Goal: Information Seeking & Learning: Compare options

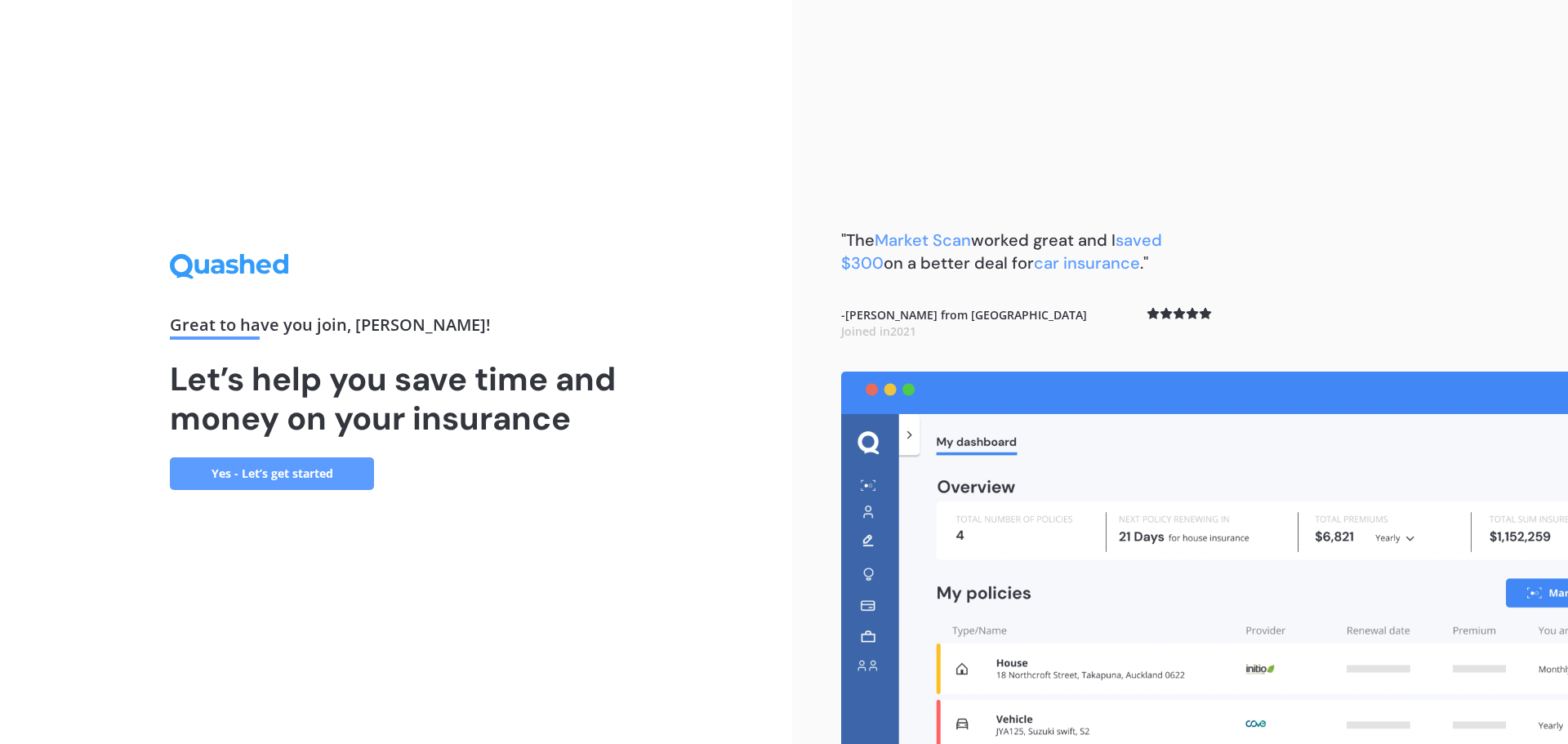
click at [248, 468] on link "Yes - Let’s get started" at bounding box center [272, 473] width 204 height 33
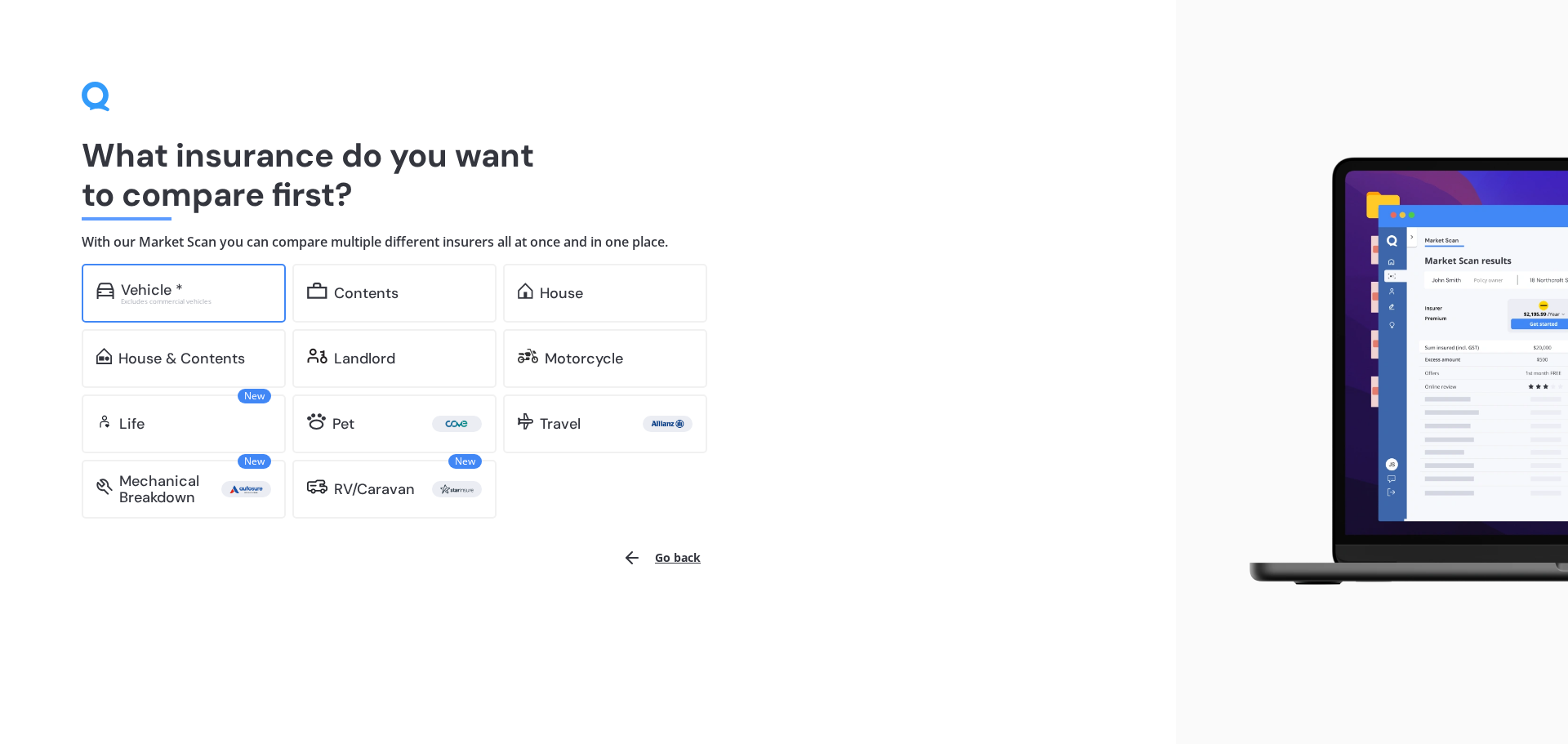
click at [198, 298] on div "Excludes commercial vehicles" at bounding box center [196, 301] width 150 height 7
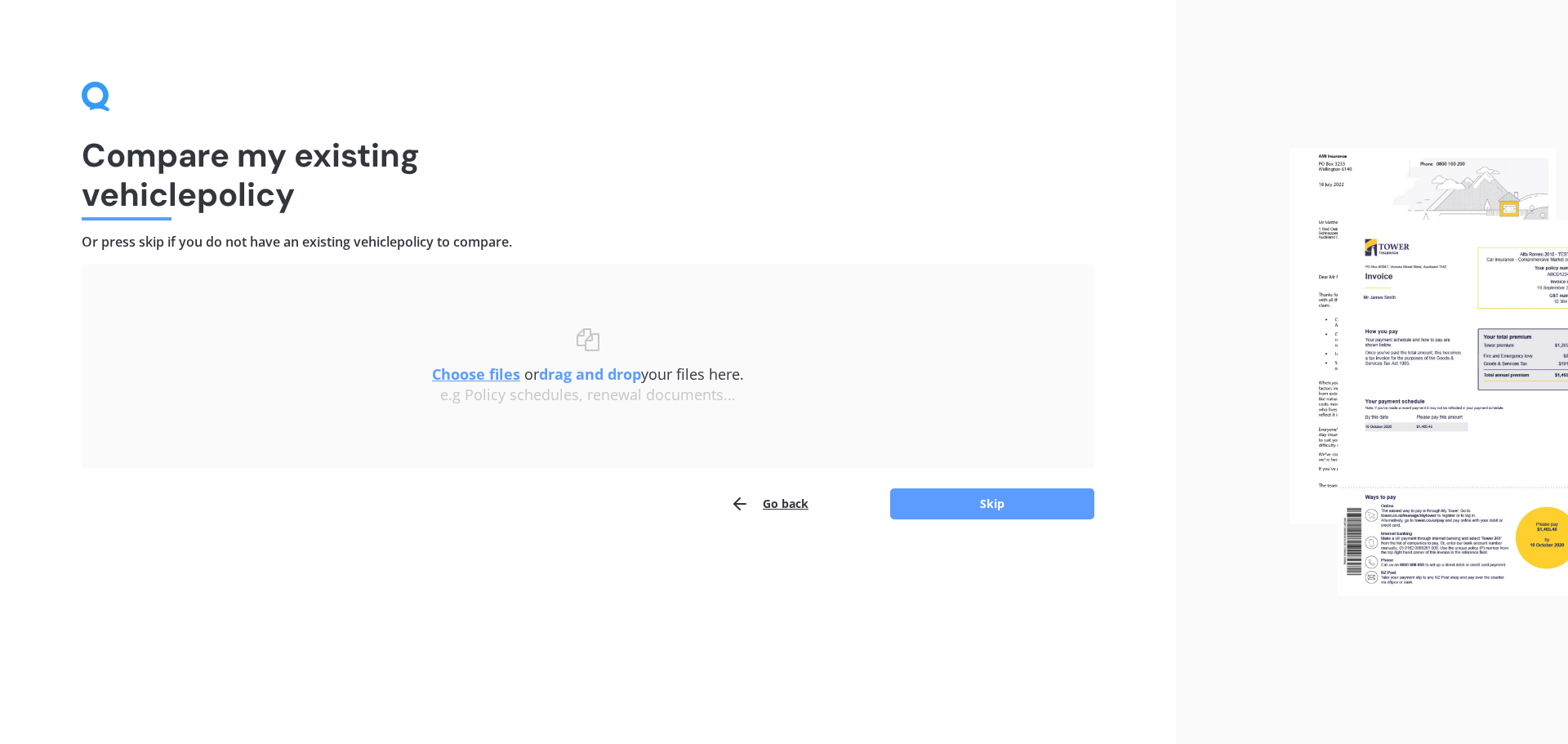
click at [505, 374] on u "Choose files" at bounding box center [476, 374] width 88 height 20
click at [484, 378] on u "Choose files" at bounding box center [476, 374] width 88 height 20
click at [497, 359] on div "Choose files or drag and drop your files here. Choose files or photos e.g Polic…" at bounding box center [587, 365] width 947 height 76
click at [495, 374] on u "Choose files" at bounding box center [476, 374] width 88 height 20
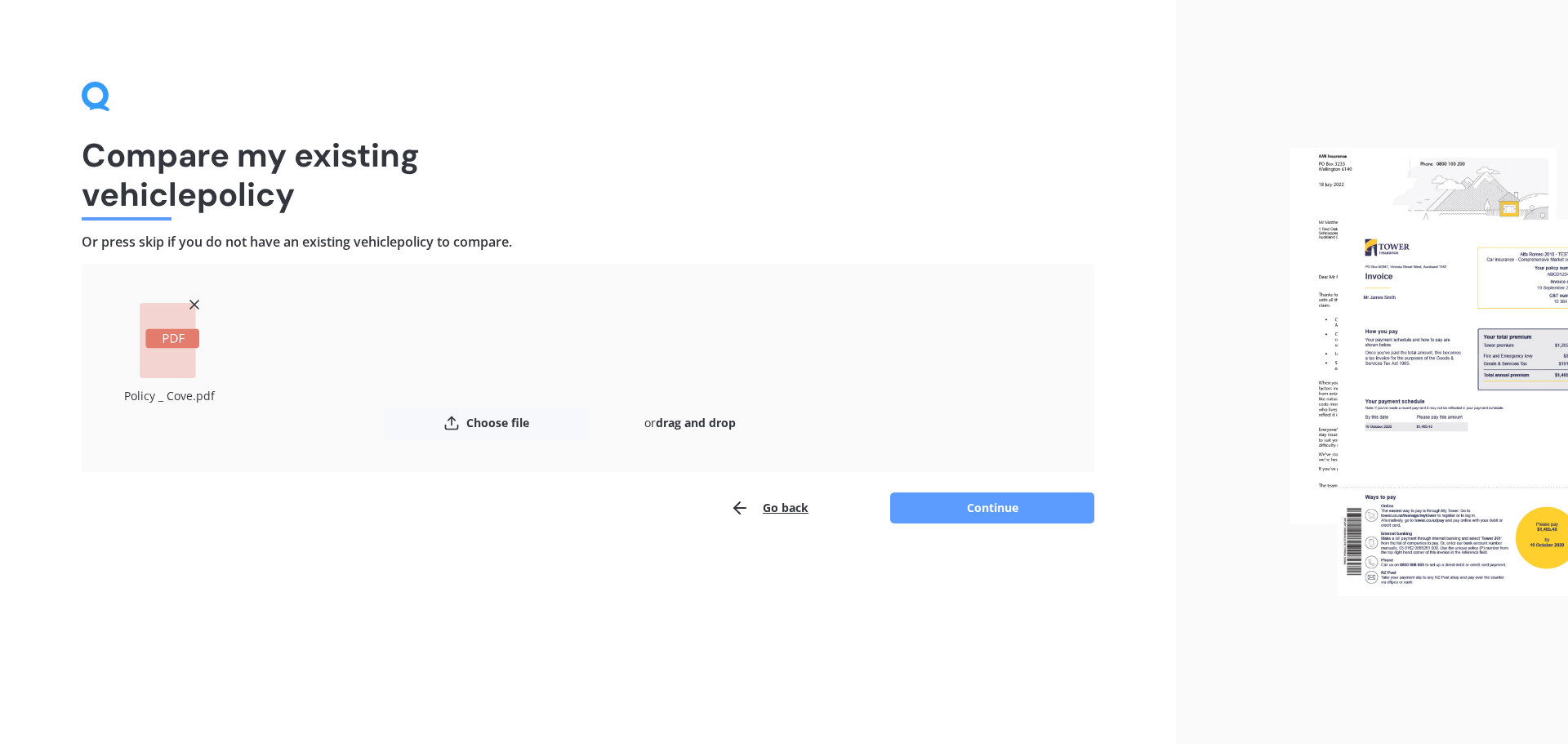
click at [1037, 509] on button "Continue" at bounding box center [992, 508] width 204 height 31
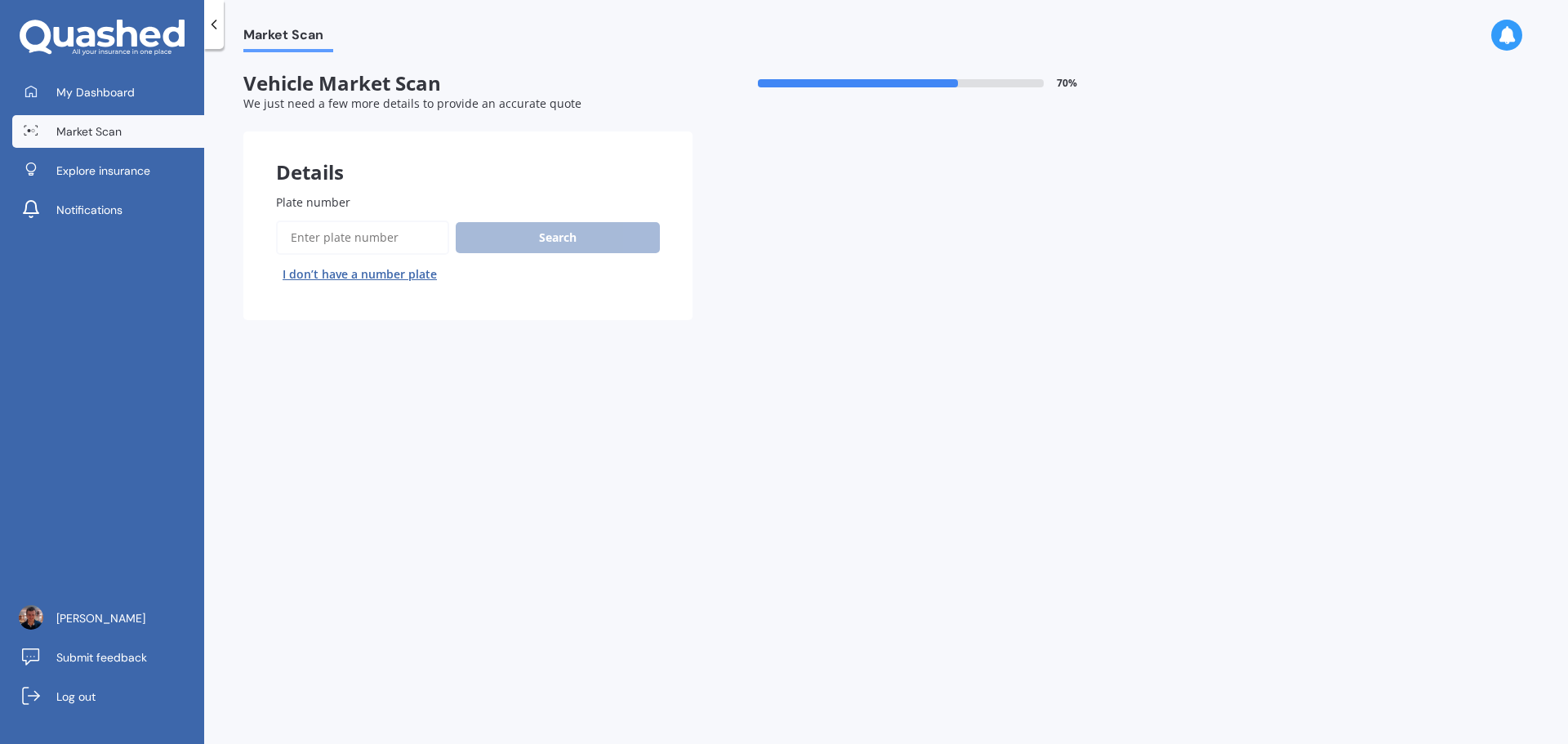
click at [403, 258] on div "Search I don’t have a number plate" at bounding box center [468, 253] width 384 height 67
click at [406, 234] on input "Plate number" at bounding box center [362, 237] width 173 height 35
type input "QJE419"
click at [506, 246] on button "Search" at bounding box center [557, 237] width 204 height 31
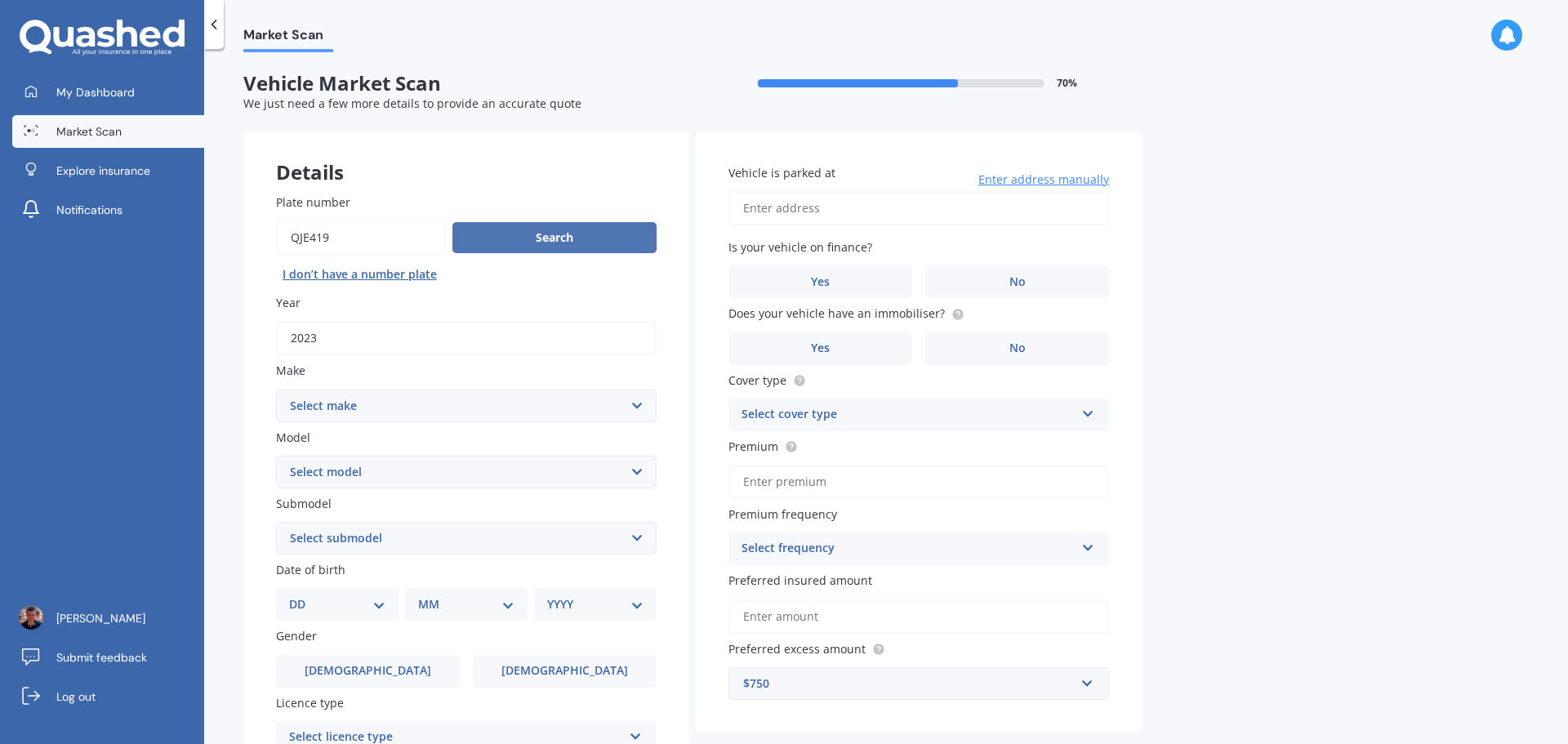
click at [630, 238] on button "Search" at bounding box center [555, 237] width 204 height 31
click at [795, 207] on input "Vehicle is parked at" at bounding box center [919, 208] width 380 height 35
type input "[STREET_ADDRESS][PERSON_NAME] 2014"
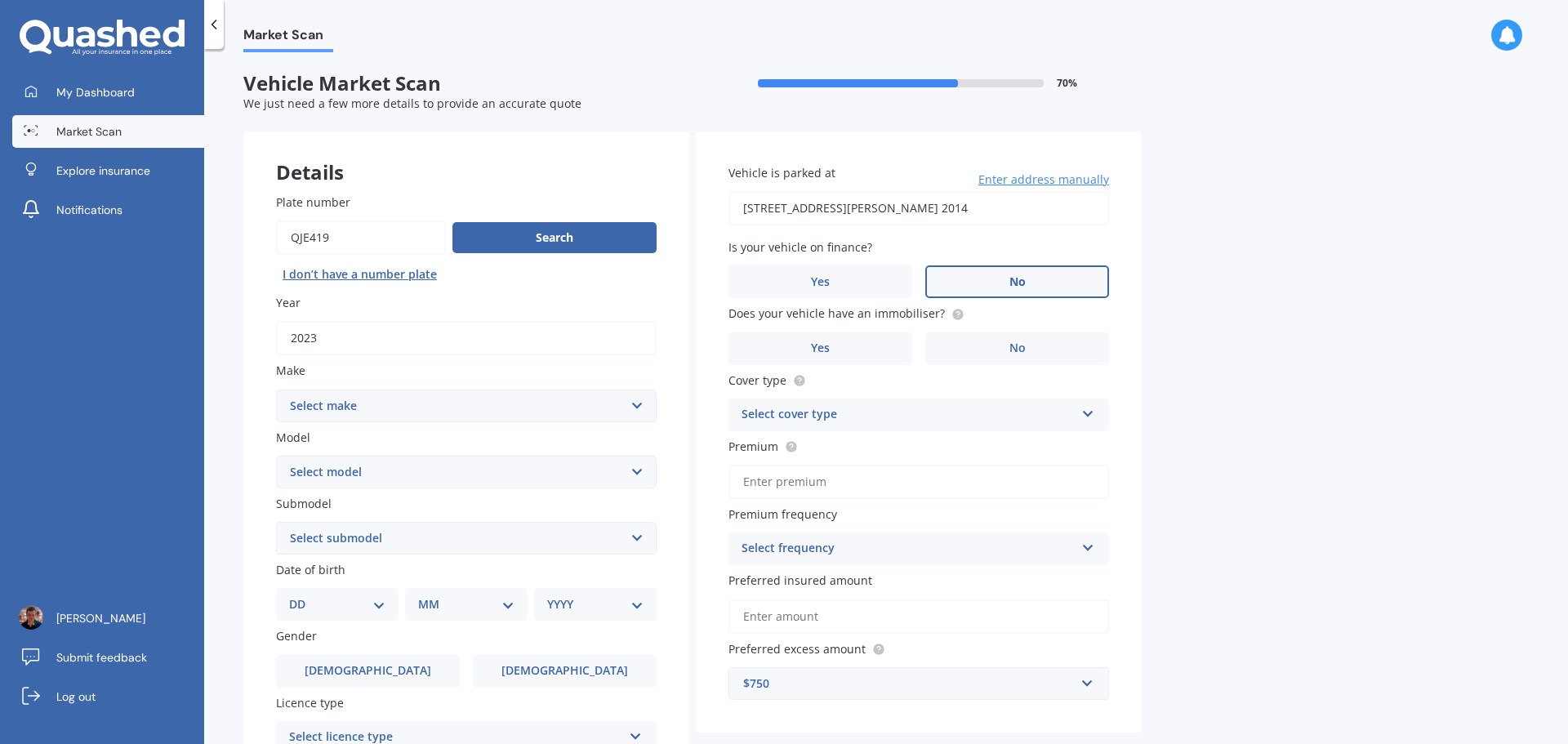
click at [1002, 283] on label "No" at bounding box center [1017, 281] width 184 height 33
click at [0, 0] on input "No" at bounding box center [0, 0] width 0 height 0
click at [999, 357] on label "No" at bounding box center [1017, 349] width 184 height 33
click at [0, 0] on input "No" at bounding box center [0, 0] width 0 height 0
click at [951, 431] on div "Vehicle is parked at [STREET_ADDRESS][PERSON_NAME] 2014 Enter address manually …" at bounding box center [919, 432] width 446 height 602
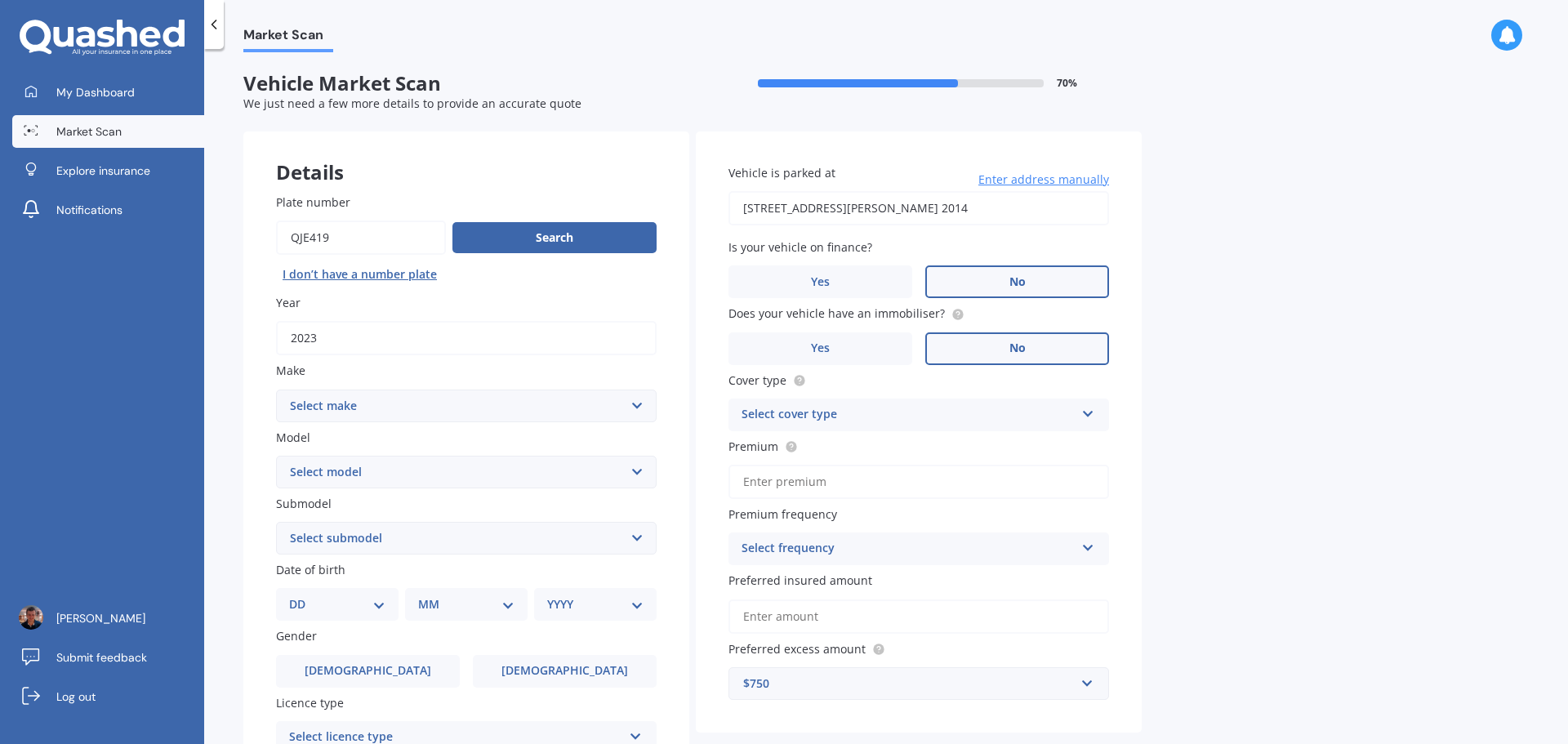
click at [937, 410] on div "Select cover type" at bounding box center [909, 414] width 333 height 20
click at [907, 447] on div "Comprehensive" at bounding box center [918, 446] width 378 height 29
click at [893, 484] on input "Premium" at bounding box center [919, 482] width 380 height 35
click at [807, 476] on input "Premium" at bounding box center [919, 482] width 380 height 35
type input "$1,400.00"
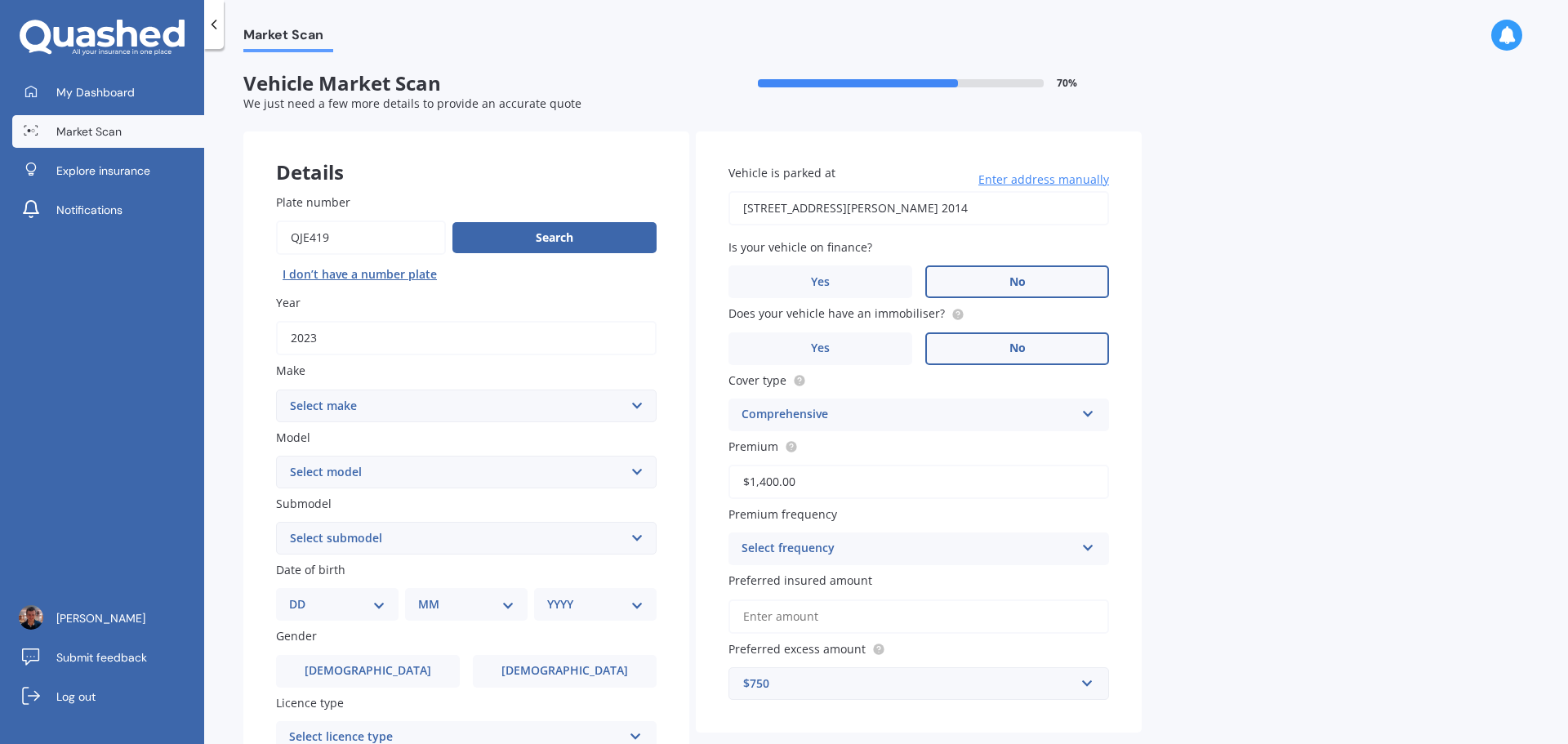
click at [863, 558] on div "Select frequency" at bounding box center [909, 548] width 333 height 20
click at [792, 583] on div "Yearly" at bounding box center [918, 580] width 378 height 29
click at [792, 613] on input "Preferred insured amount" at bounding box center [919, 617] width 380 height 35
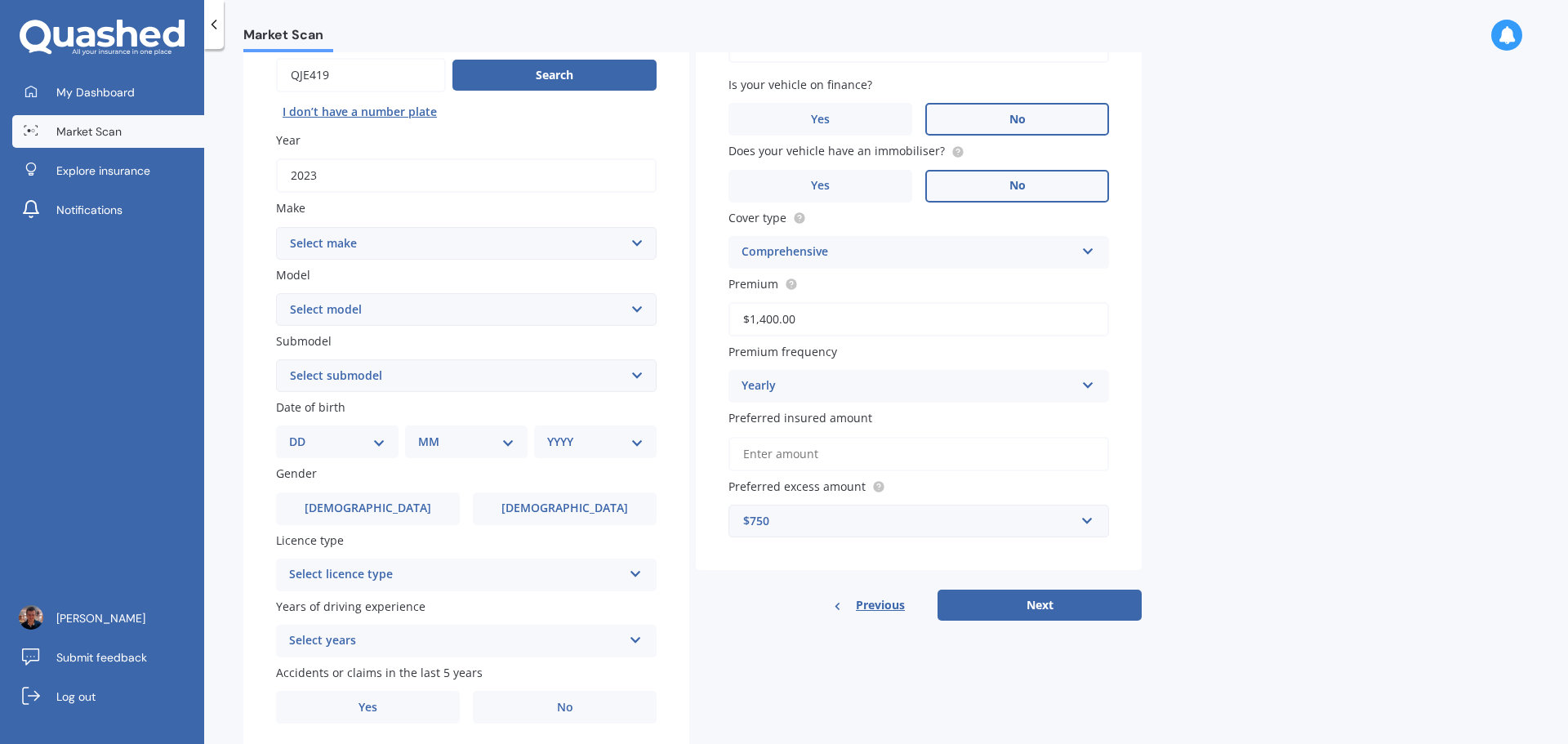
scroll to position [163, 0]
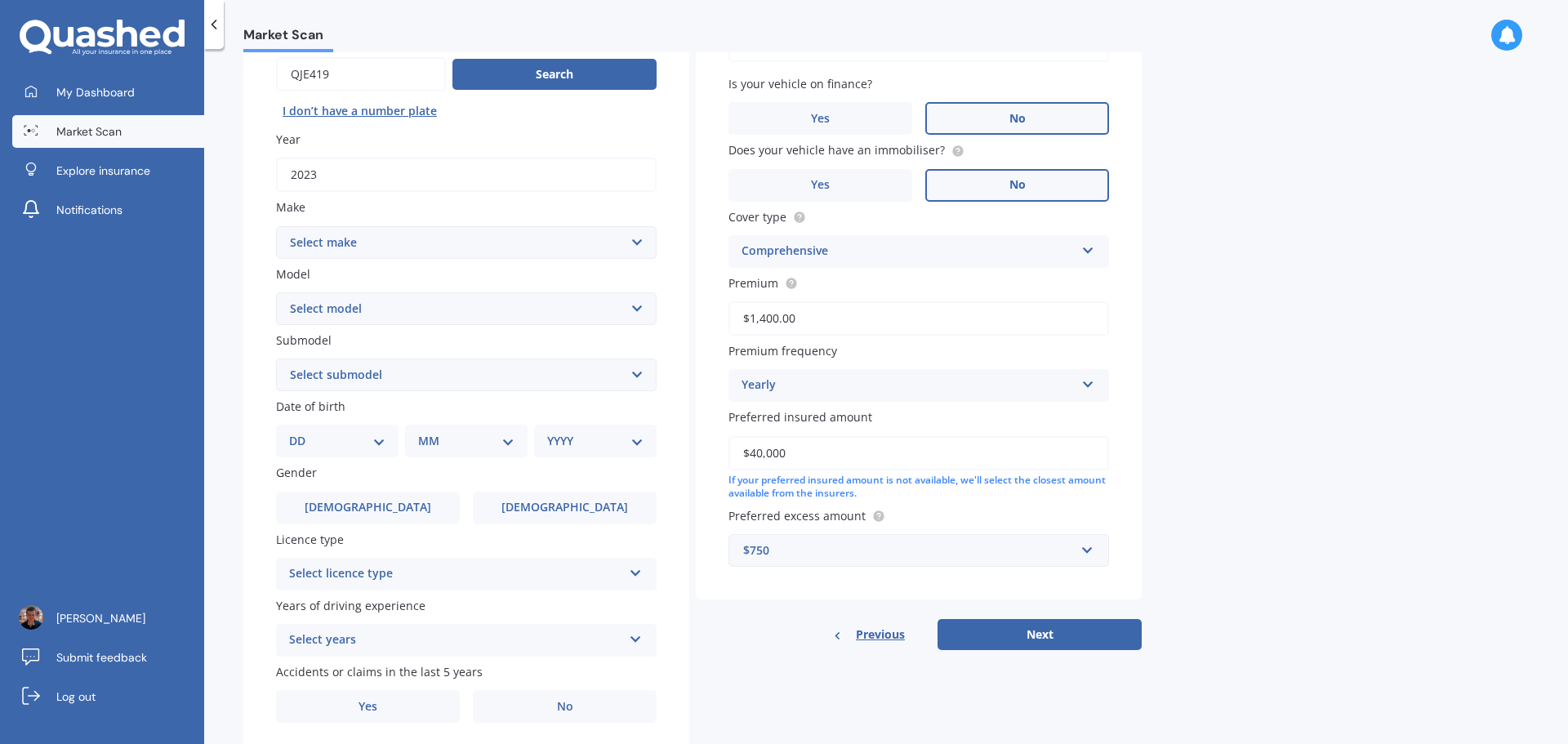
type input "$40,000"
click at [823, 550] on div "$750" at bounding box center [909, 550] width 332 height 18
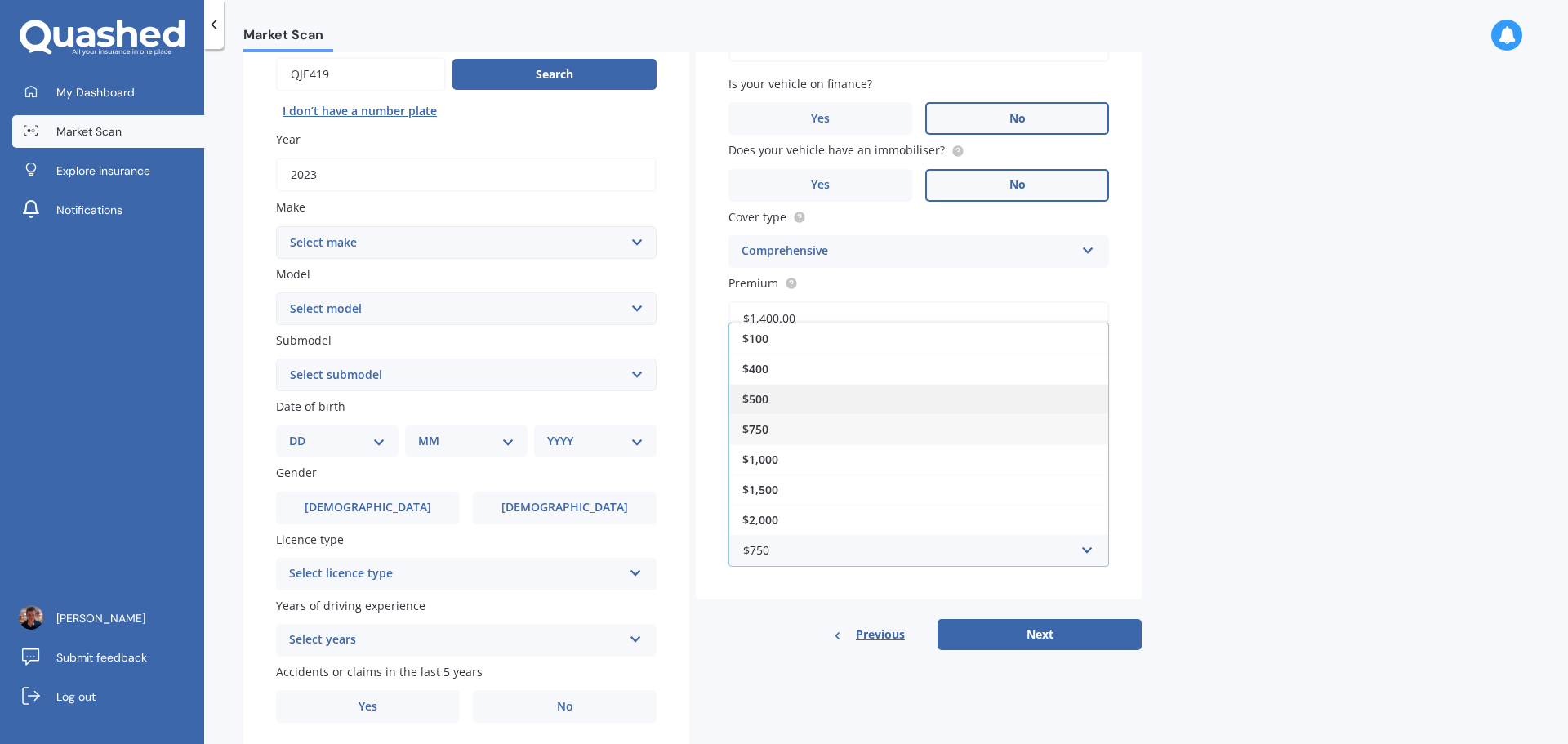
click at [770, 407] on div "$500" at bounding box center [918, 399] width 378 height 30
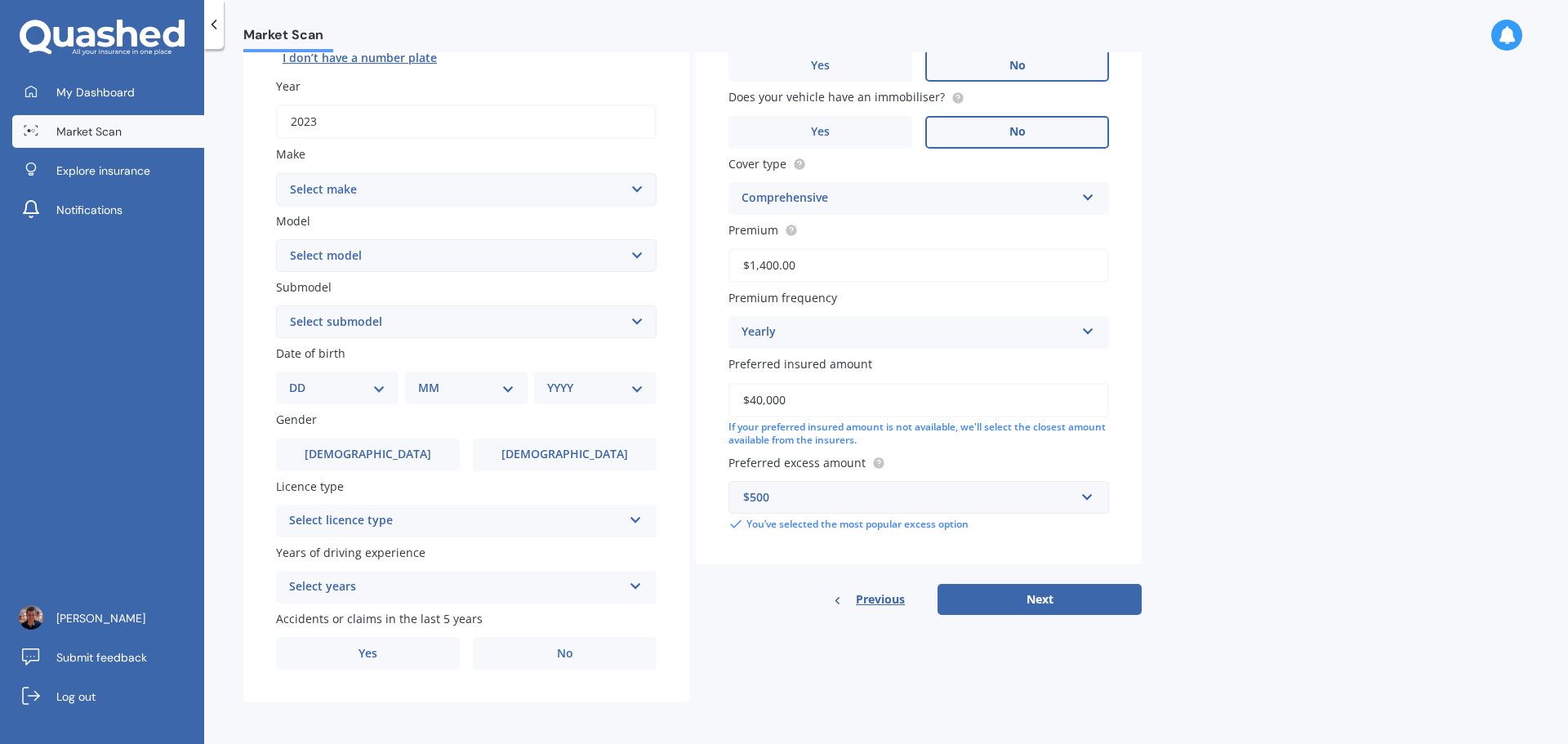
scroll to position [217, 0]
click at [512, 514] on div "Select licence type" at bounding box center [456, 520] width 333 height 20
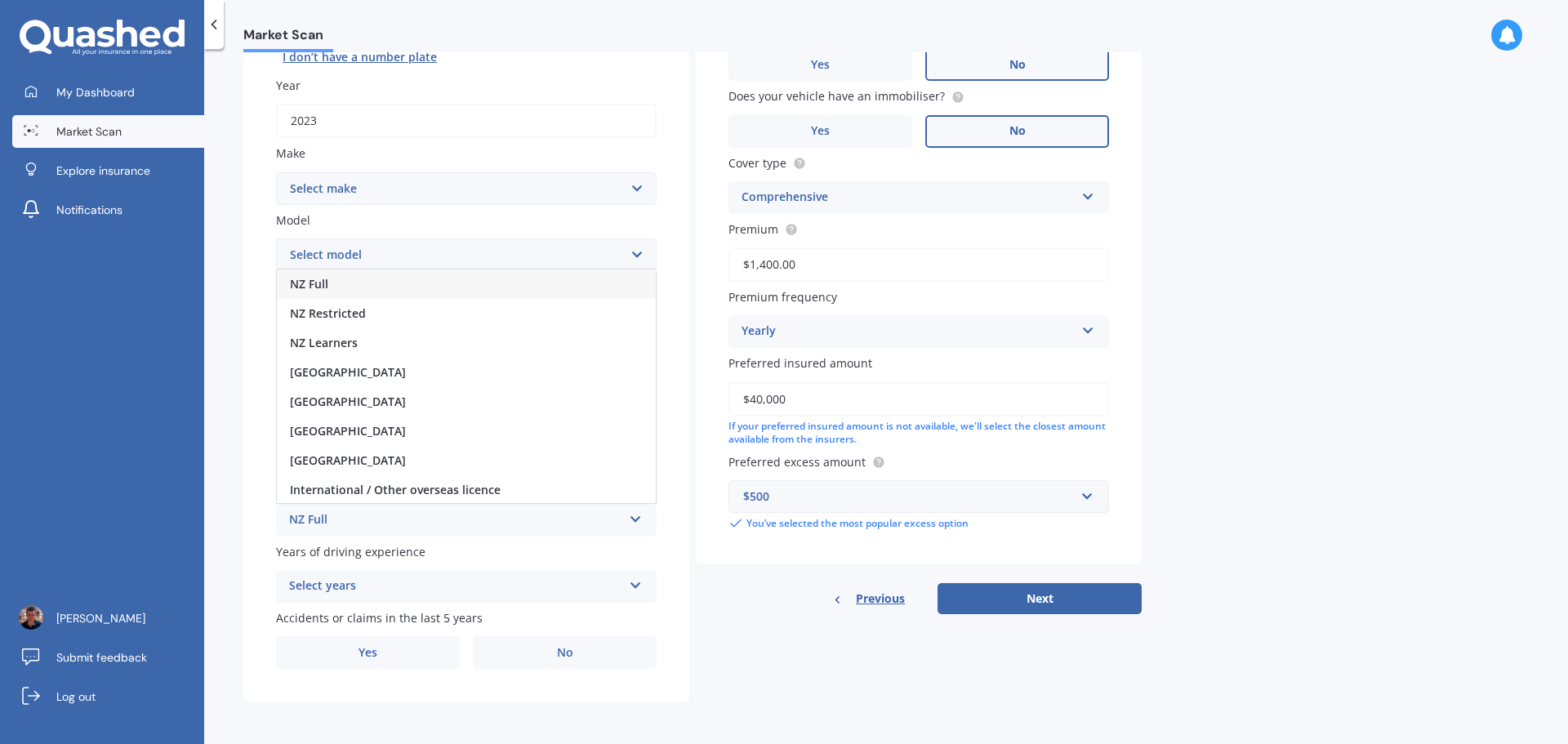
click at [345, 294] on div "NZ Full" at bounding box center [466, 284] width 378 height 29
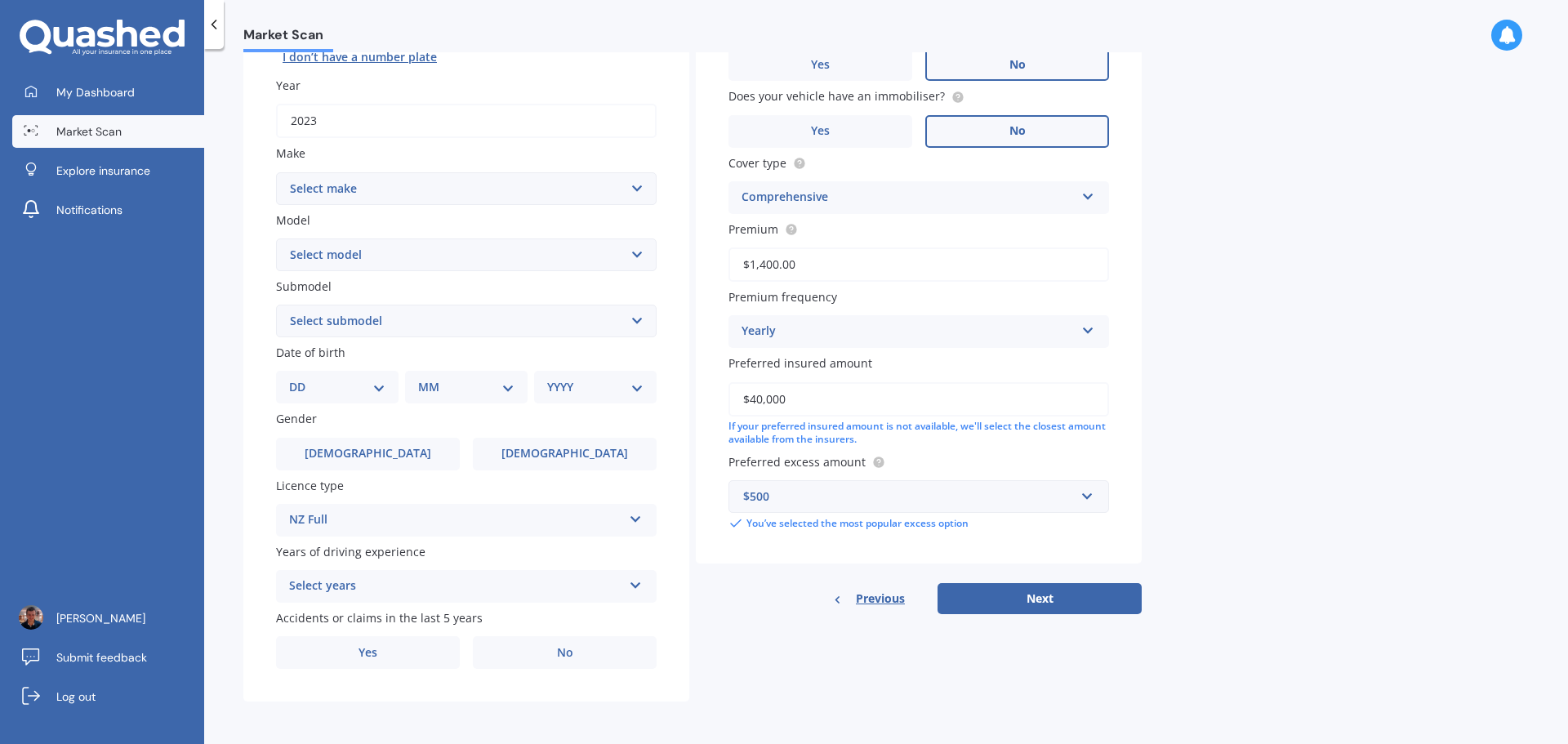
click at [356, 587] on div "Select years" at bounding box center [456, 586] width 333 height 20
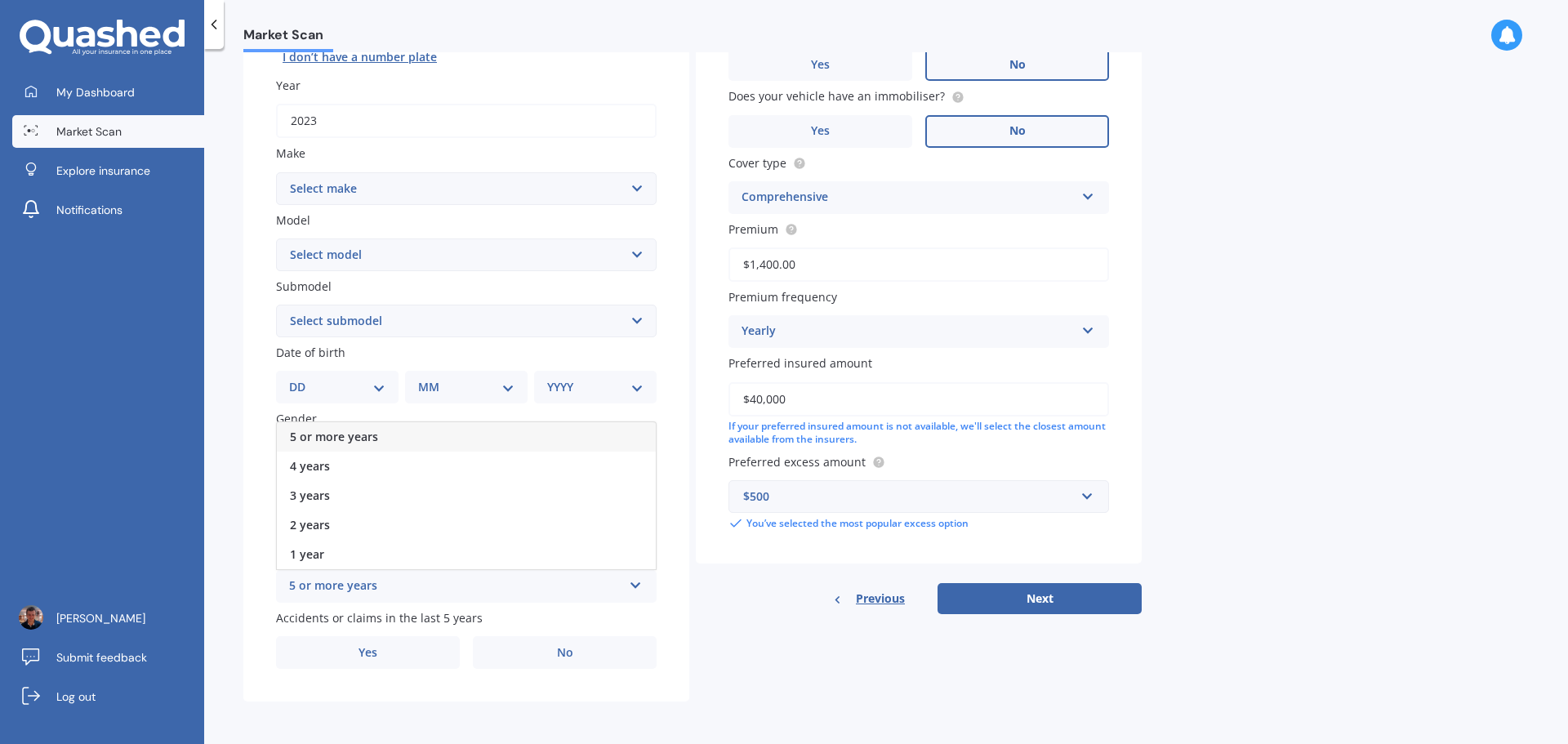
click at [335, 446] on div "5 or more years" at bounding box center [466, 437] width 378 height 29
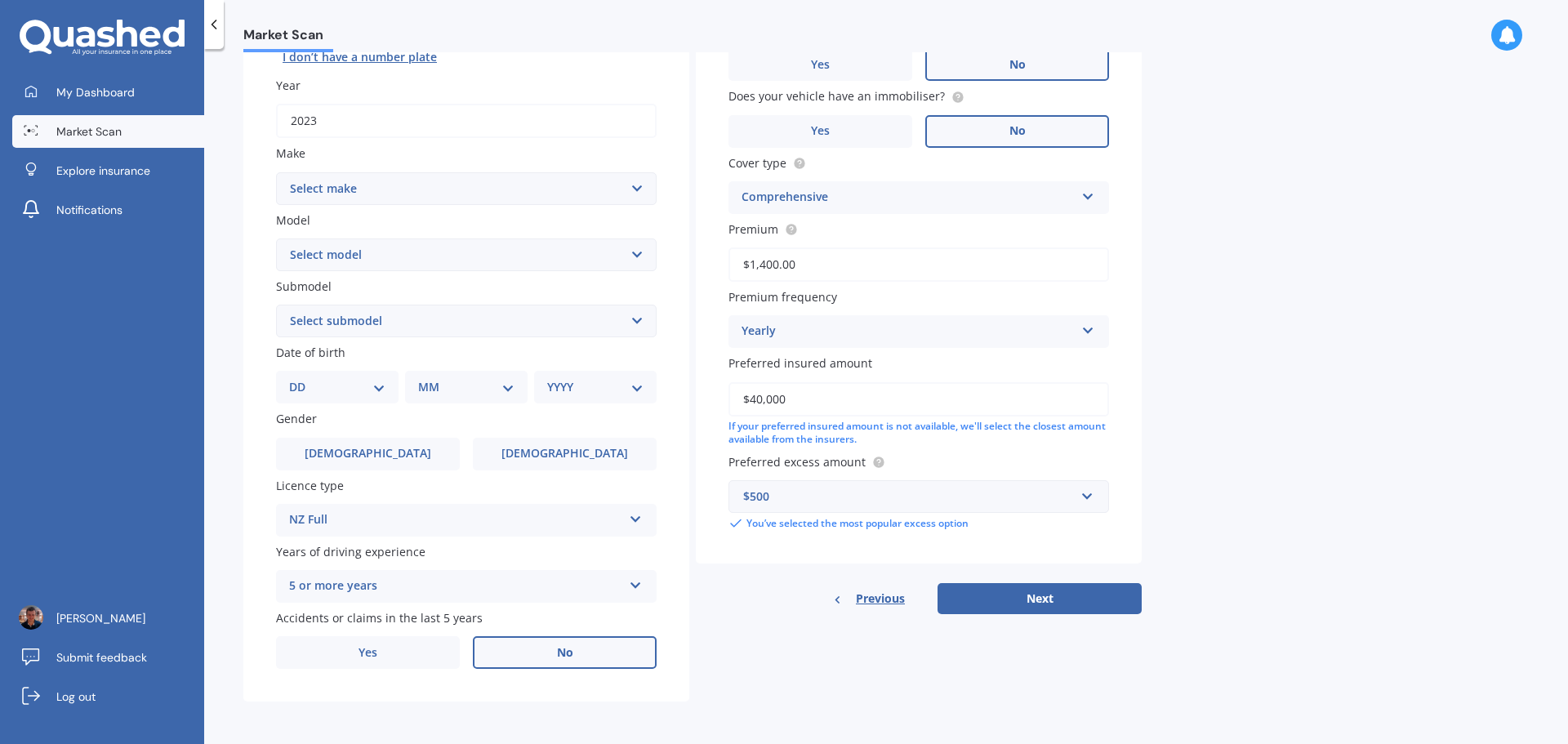
click at [526, 647] on label "No" at bounding box center [565, 652] width 184 height 33
click at [0, 0] on input "No" at bounding box center [0, 0] width 0 height 0
click at [414, 459] on label "[DEMOGRAPHIC_DATA]" at bounding box center [368, 454] width 184 height 33
click at [0, 0] on input "[DEMOGRAPHIC_DATA]" at bounding box center [0, 0] width 0 height 0
click at [371, 384] on select "DD 01 02 03 04 05 06 07 08 09 10 11 12 13 14 15 16 17 18 19 20 21 22 23 24 25 2…" at bounding box center [337, 387] width 96 height 18
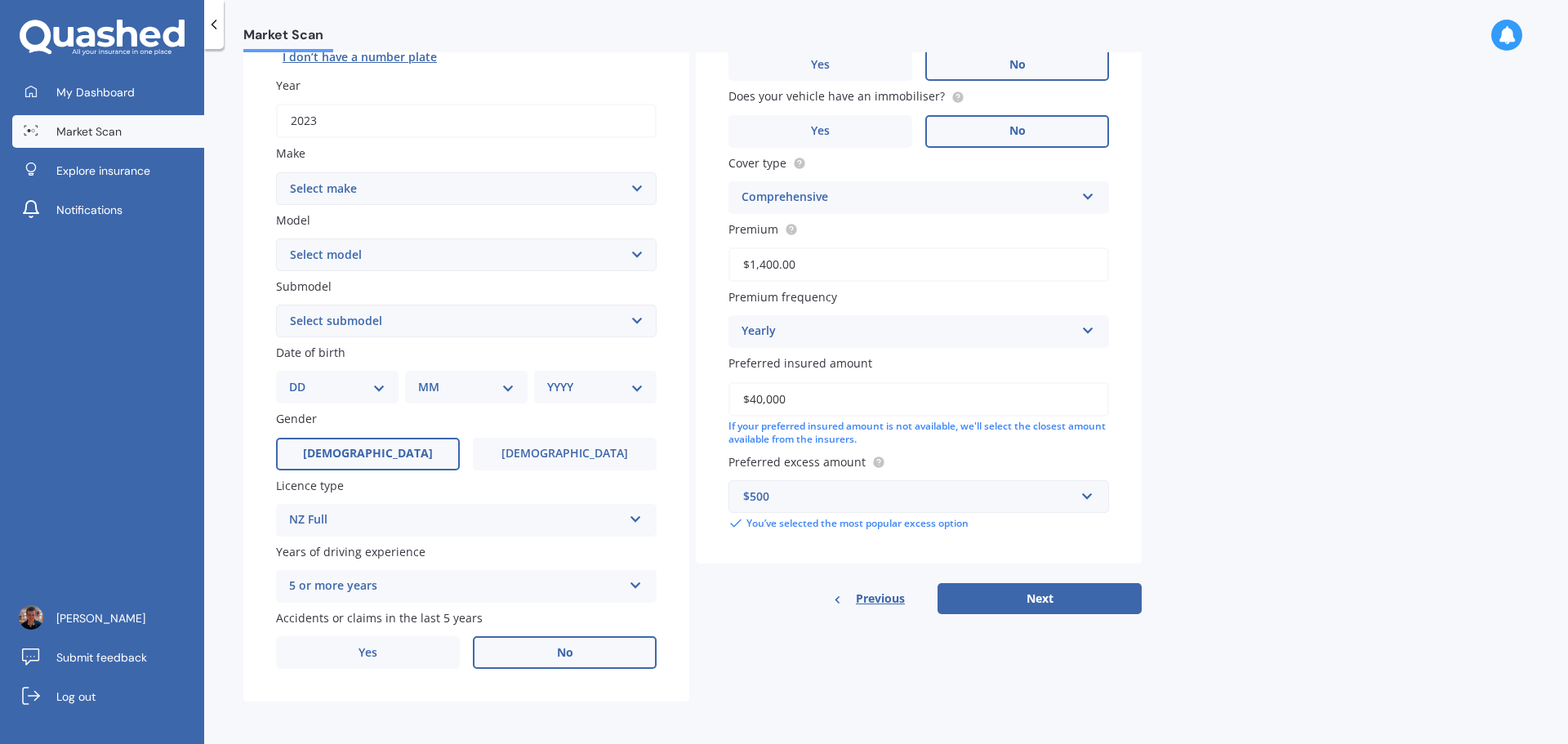
select select "06"
click at [303, 379] on select "DD 01 02 03 04 05 06 07 08 09 10 11 12 13 14 15 16 17 18 19 20 21 22 23 24 25 2…" at bounding box center [337, 387] width 96 height 18
click at [442, 394] on select "MM 01 02 03 04 05 06 07 08 09 10 11 12" at bounding box center [469, 387] width 90 height 18
select select "03"
click at [424, 379] on select "MM 01 02 03 04 05 06 07 08 09 10 11 12" at bounding box center [469, 387] width 90 height 18
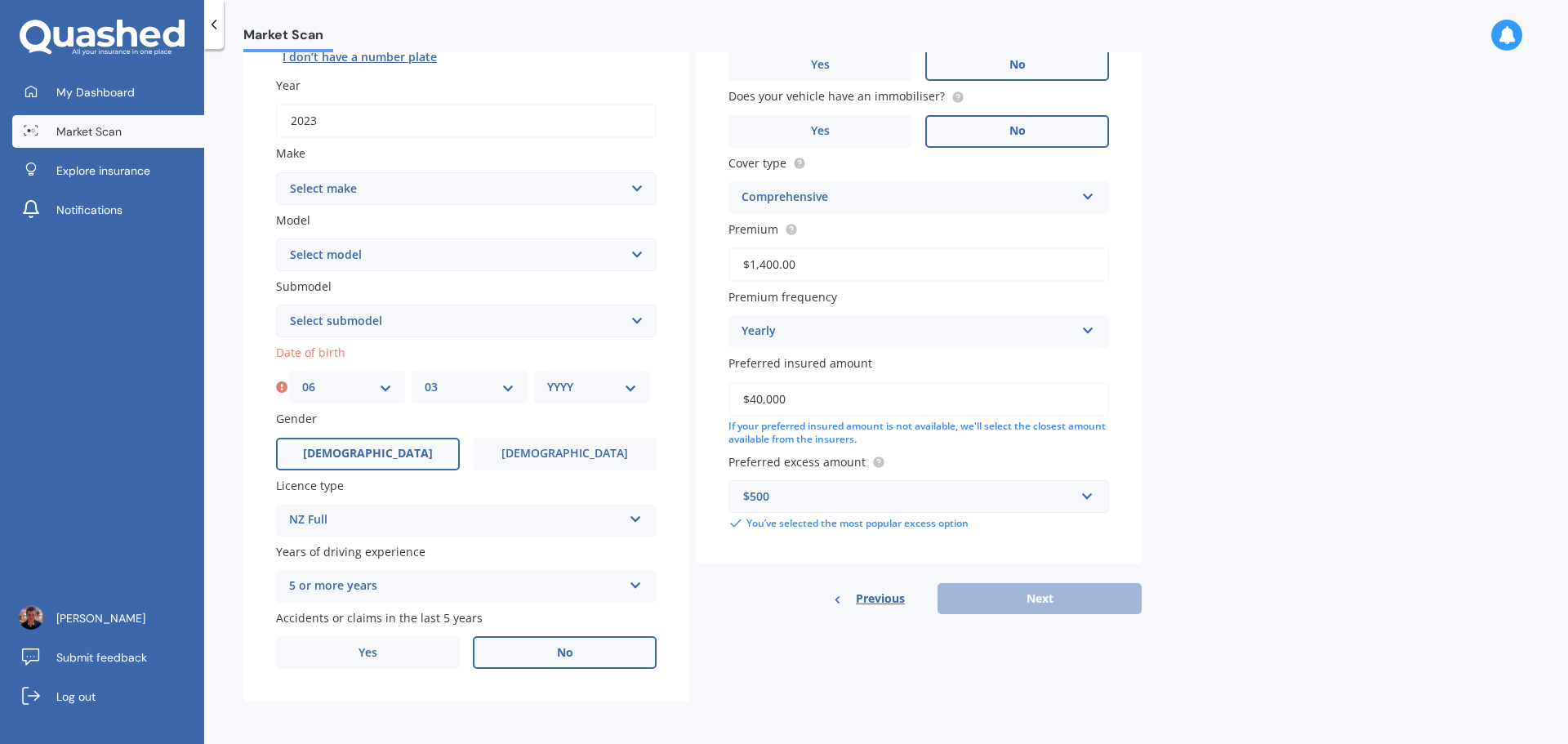
click at [566, 383] on select "YYYY 2025 2024 2023 2022 2021 2020 2019 2018 2017 2016 2015 2014 2013 2012 2011…" at bounding box center [592, 387] width 90 height 18
click at [417, 654] on label "Yes" at bounding box center [368, 652] width 184 height 33
click at [0, 0] on input "Yes" at bounding box center [0, 0] width 0 height 0
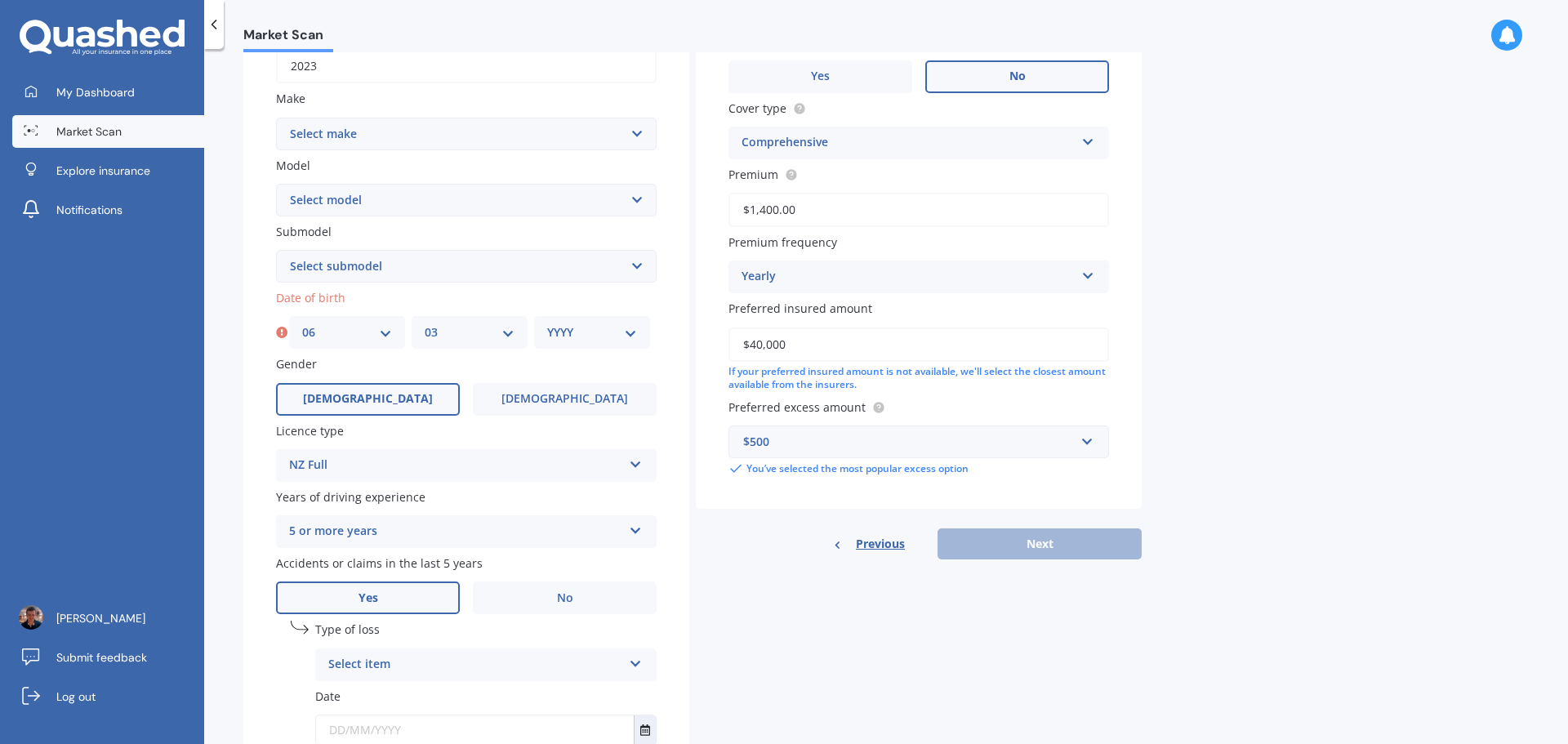
scroll to position [299, 0]
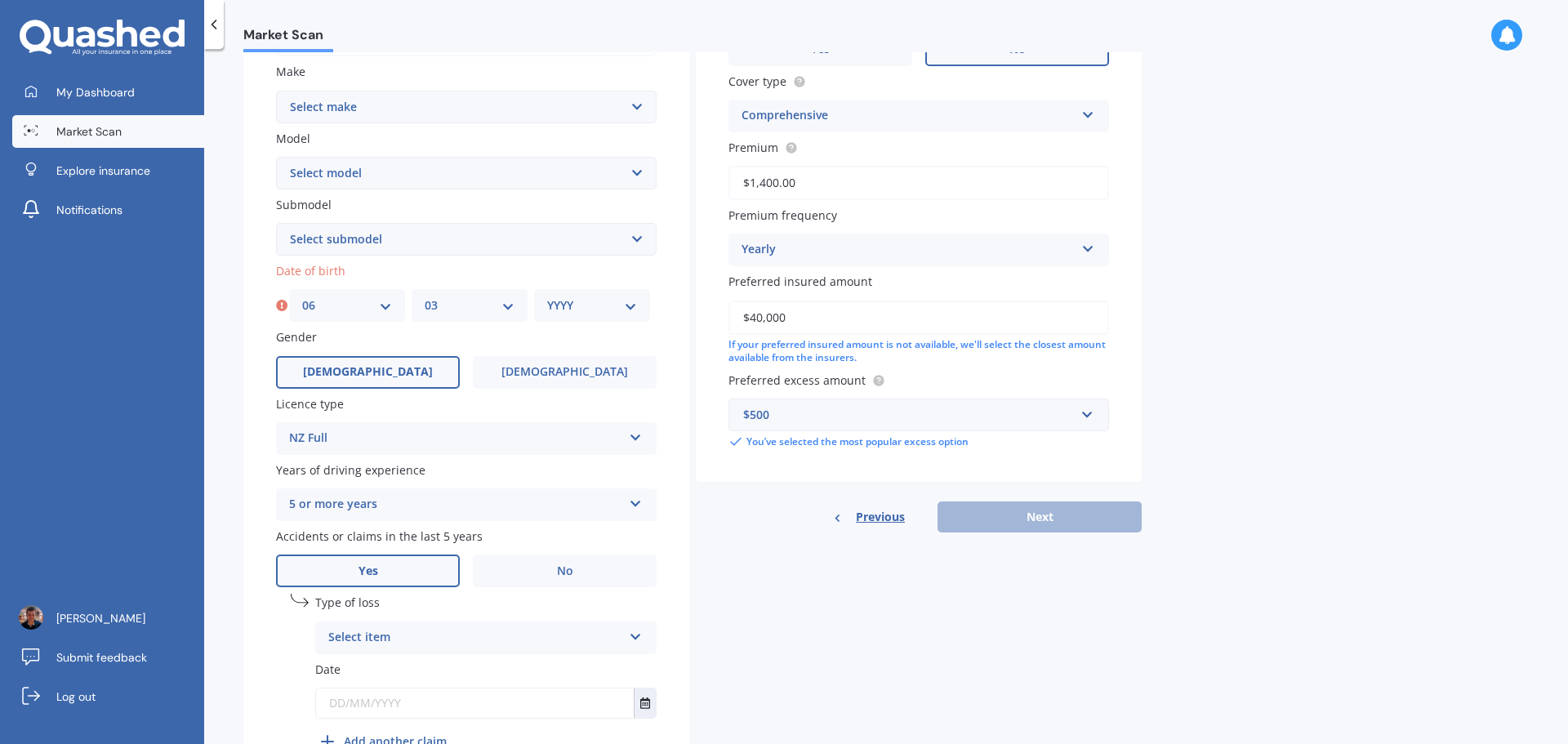
click at [422, 639] on div "Select item" at bounding box center [475, 637] width 294 height 20
click at [419, 670] on span "At fault accident" at bounding box center [375, 669] width 93 height 16
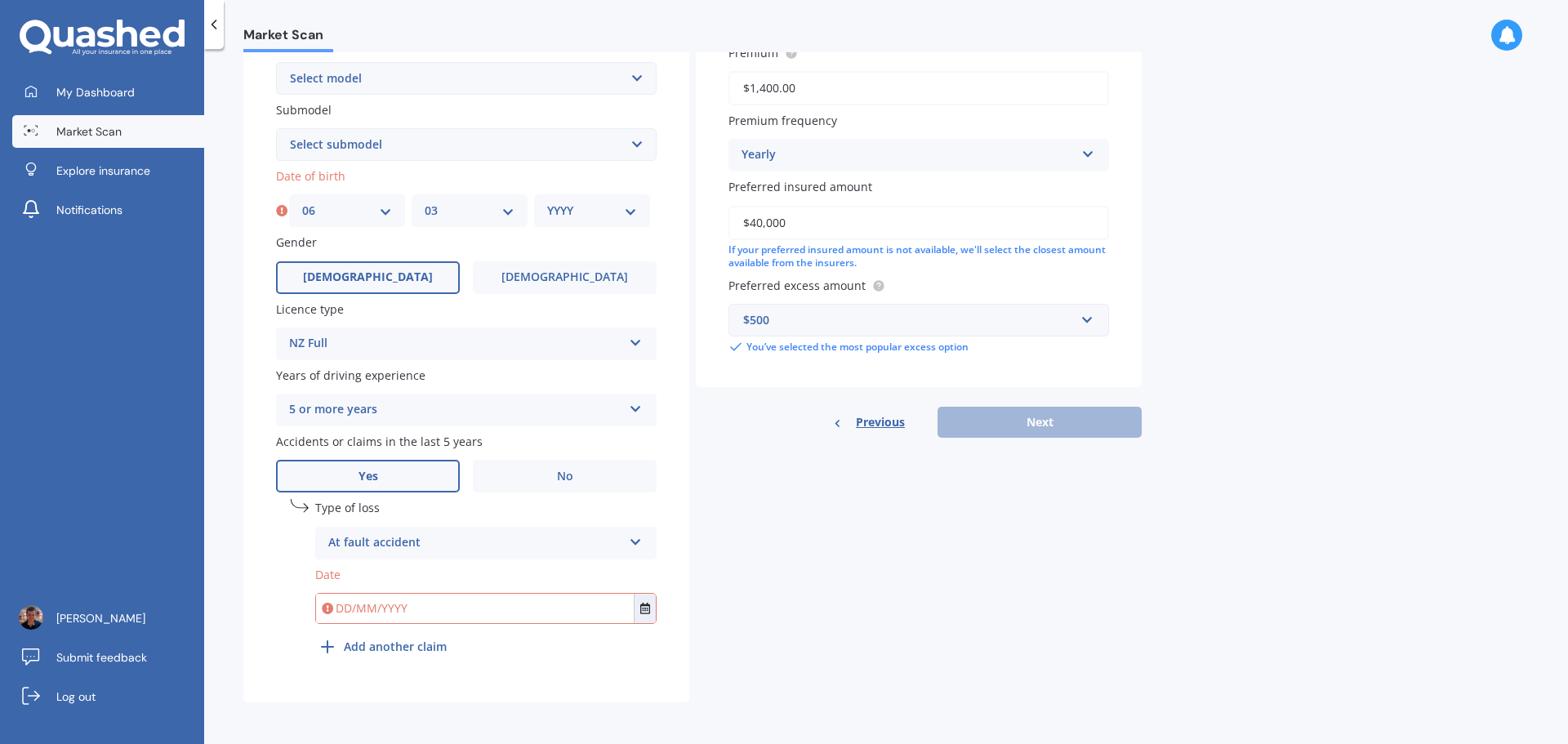
scroll to position [394, 0]
click at [417, 599] on input "text" at bounding box center [474, 607] width 318 height 29
click at [628, 602] on input "text" at bounding box center [474, 607] width 318 height 29
click at [633, 602] on input "text" at bounding box center [474, 607] width 318 height 29
click at [637, 609] on button "Select date" at bounding box center [644, 607] width 22 height 29
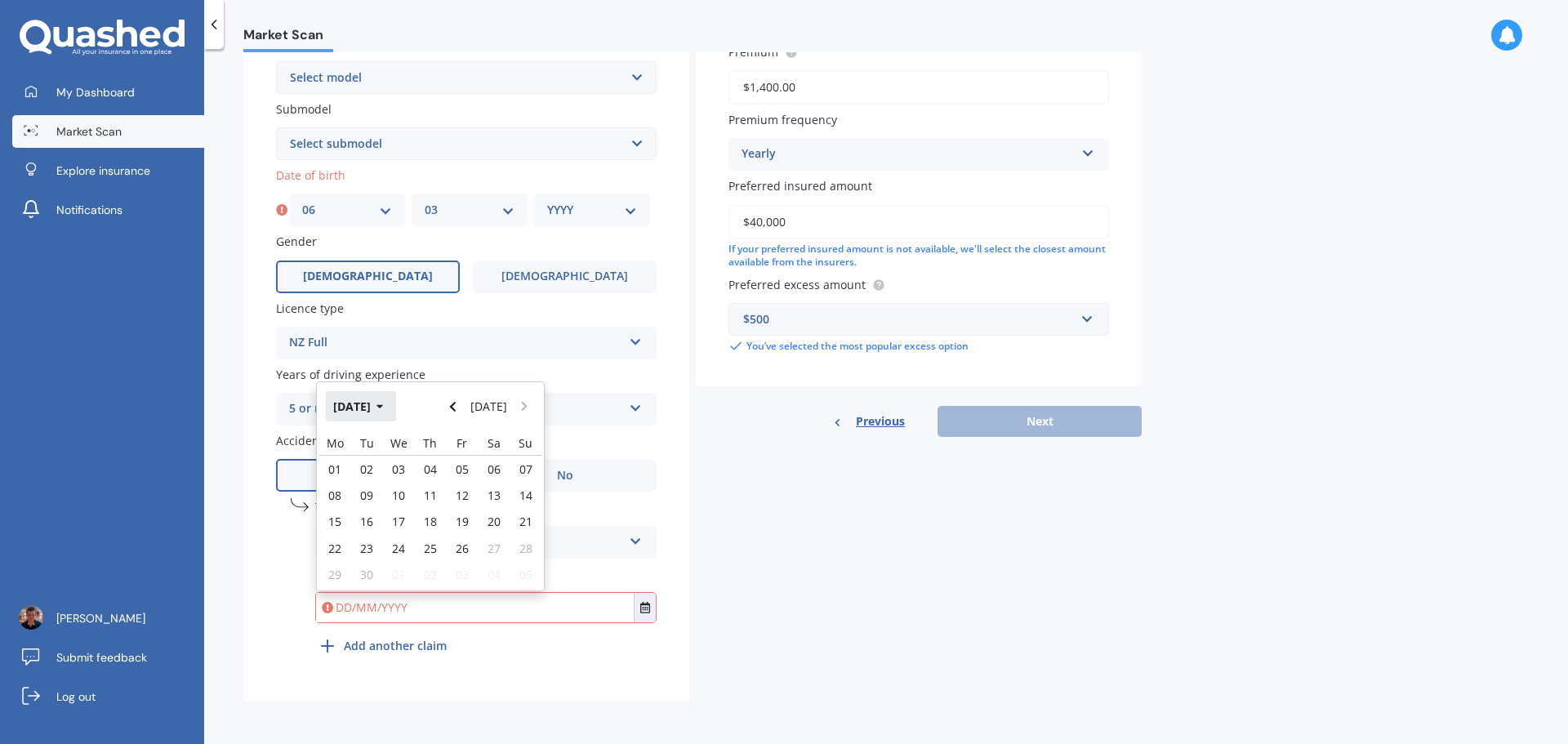
click at [382, 411] on button "[DATE]" at bounding box center [361, 406] width 70 height 29
click at [449, 413] on button "Navigate back" at bounding box center [452, 406] width 22 height 29
click at [470, 566] on div "Nov" at bounding box center [457, 562] width 55 height 52
click at [422, 496] on div "07" at bounding box center [431, 495] width 32 height 26
type input "[DATE]"
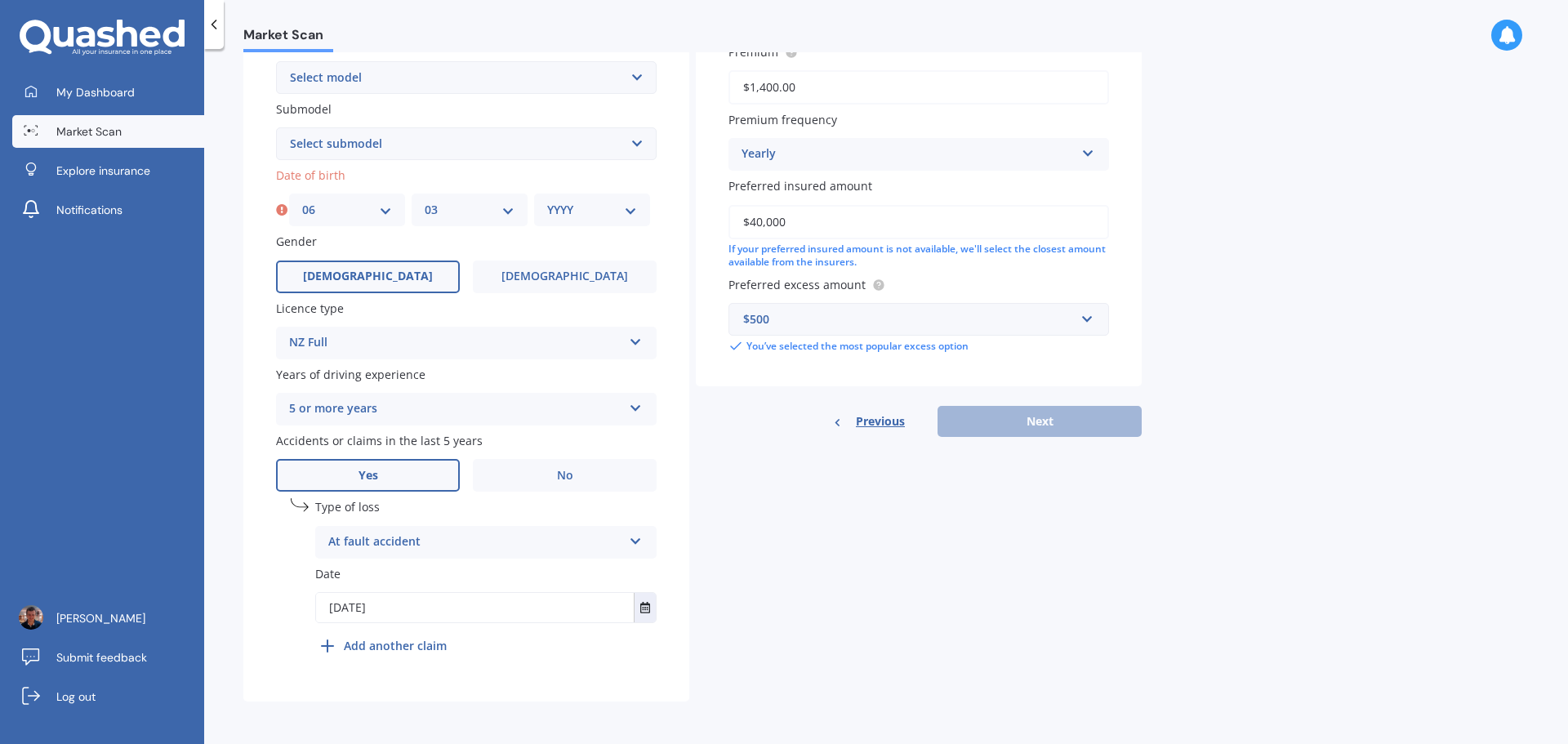
click at [589, 218] on select "YYYY 2025 2024 2023 2022 2021 2020 2019 2018 2017 2016 2015 2014 2013 2012 2011…" at bounding box center [592, 209] width 90 height 18
select select "1978"
click at [547, 201] on select "YYYY 2025 2024 2023 2022 2021 2020 2019 2018 2017 2016 2015 2014 2013 2012 2011…" at bounding box center [592, 209] width 90 height 18
click at [1028, 414] on button "Next" at bounding box center [1040, 421] width 204 height 31
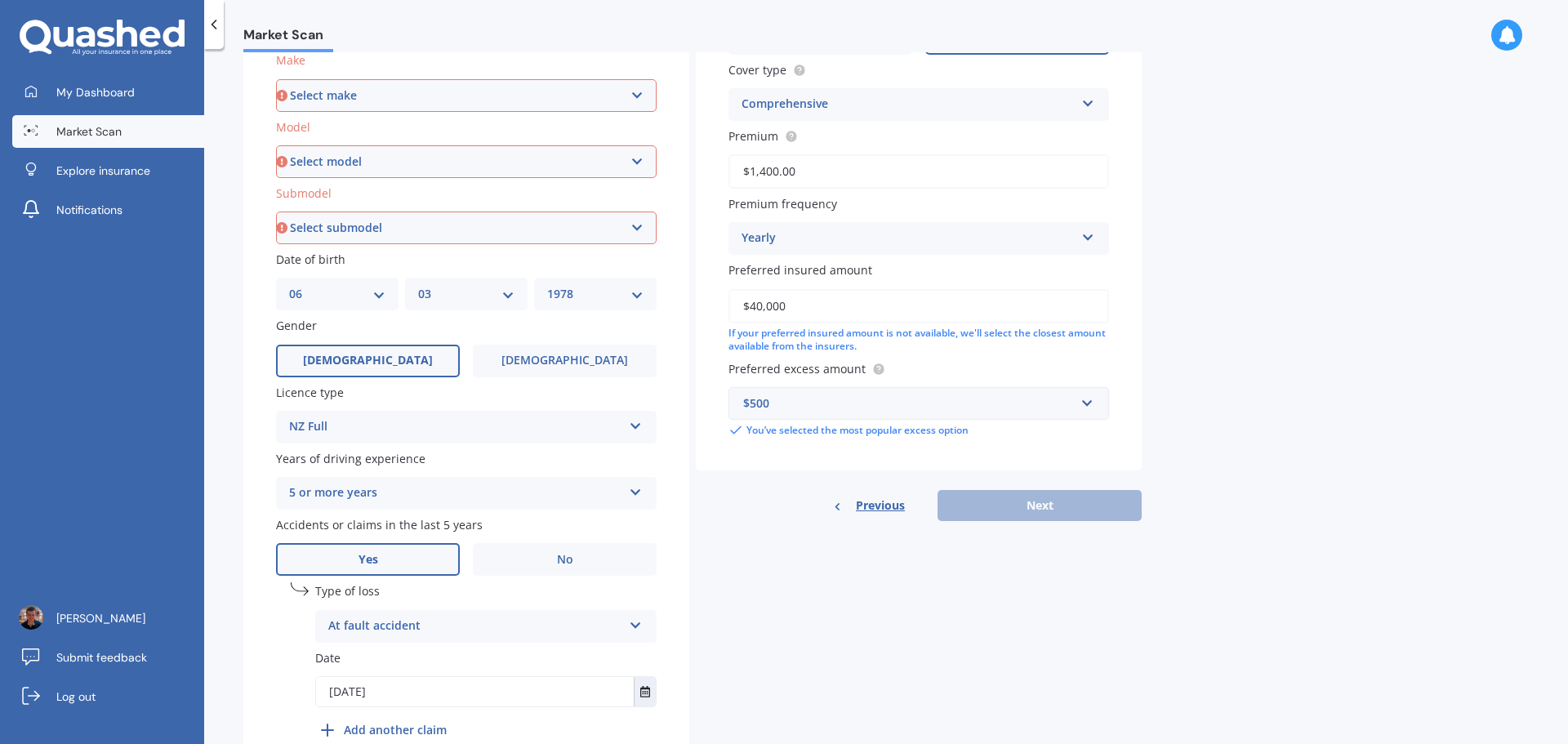
scroll to position [309, 0]
click at [596, 101] on select "Select make AC ALFA ROMEO ASTON [PERSON_NAME] AUDI AUSTIN BEDFORD Bentley BMW B…" at bounding box center [466, 96] width 380 height 33
select select "MITSUBISHI"
click at [276, 80] on select "Select make AC ALFA ROMEO ASTON [PERSON_NAME] AUDI AUSTIN BEDFORD Bentley BMW B…" at bounding box center [466, 96] width 380 height 33
click at [384, 171] on select "Select model" at bounding box center [466, 162] width 380 height 33
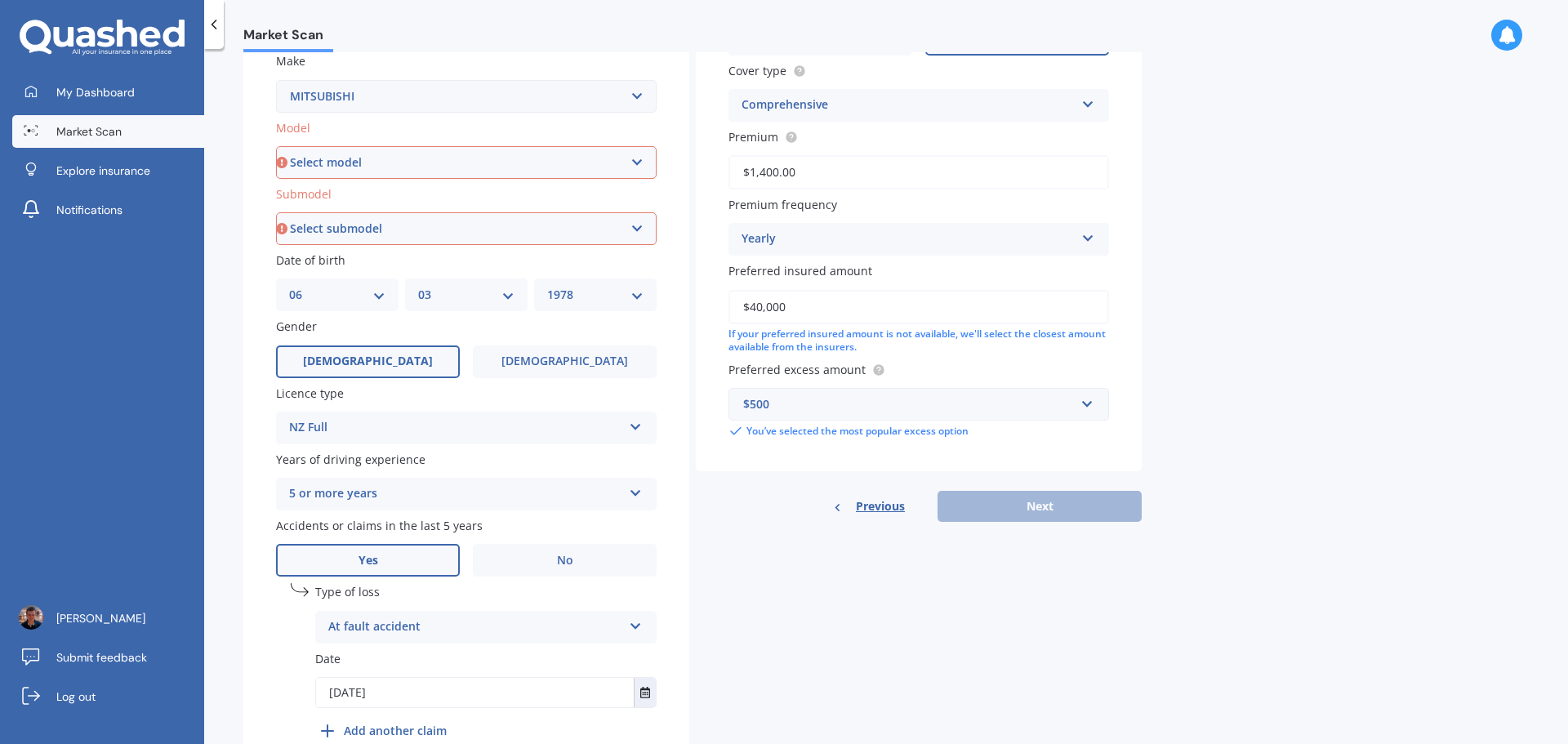
select select "ECLIPSE CROSS"
click at [276, 146] on select "Select model 380 Airtrek Aspire ASX [PERSON_NAME] Challenger Challenger Diesel …" at bounding box center [466, 162] width 380 height 33
click at [380, 231] on select "Select submodel Black Edition Wagon 5dr CVT 8sp 1.5T PHEV VRX 4WD Hybrid PHEV X…" at bounding box center [466, 229] width 380 height 33
select select "PHEV VRX 4WD HYBRID"
click at [276, 213] on select "Select submodel Black Edition Wagon 5dr CVT 8sp 1.5T PHEV VRX 4WD Hybrid PHEV X…" at bounding box center [466, 229] width 380 height 33
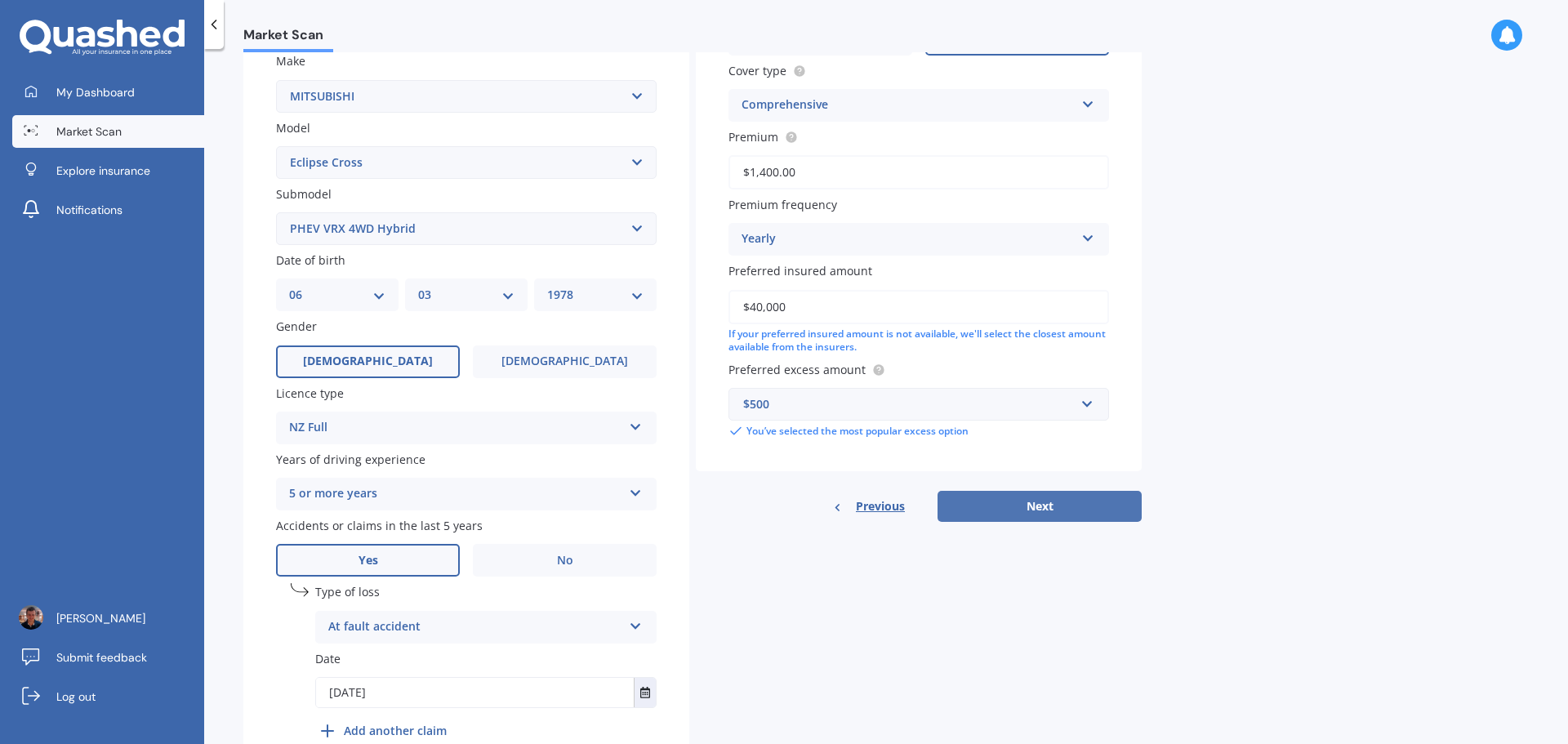
click at [1043, 521] on button "Next" at bounding box center [1040, 506] width 204 height 31
select select "06"
select select "03"
select select "1978"
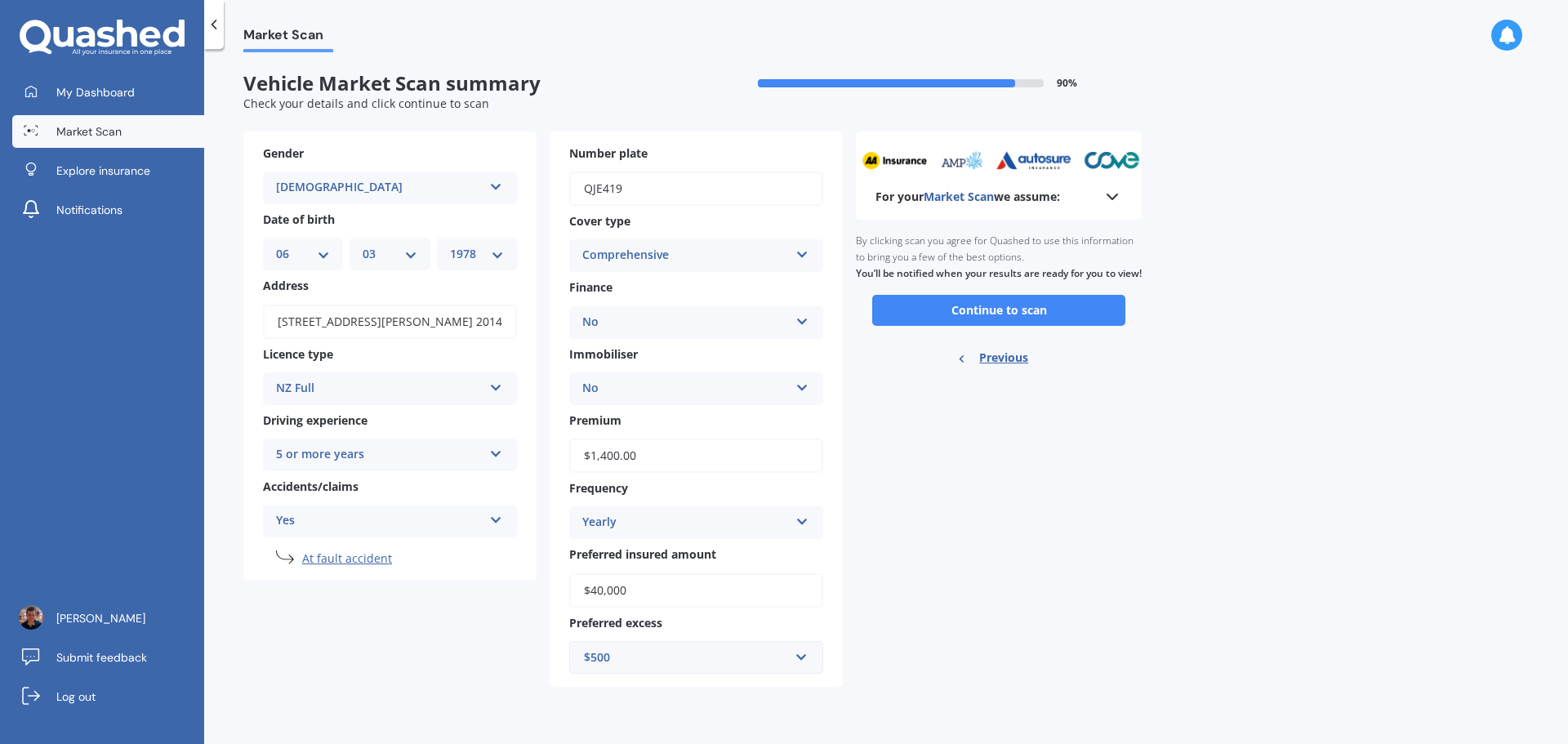
scroll to position [0, 0]
click at [988, 326] on button "Continue to scan" at bounding box center [998, 310] width 253 height 31
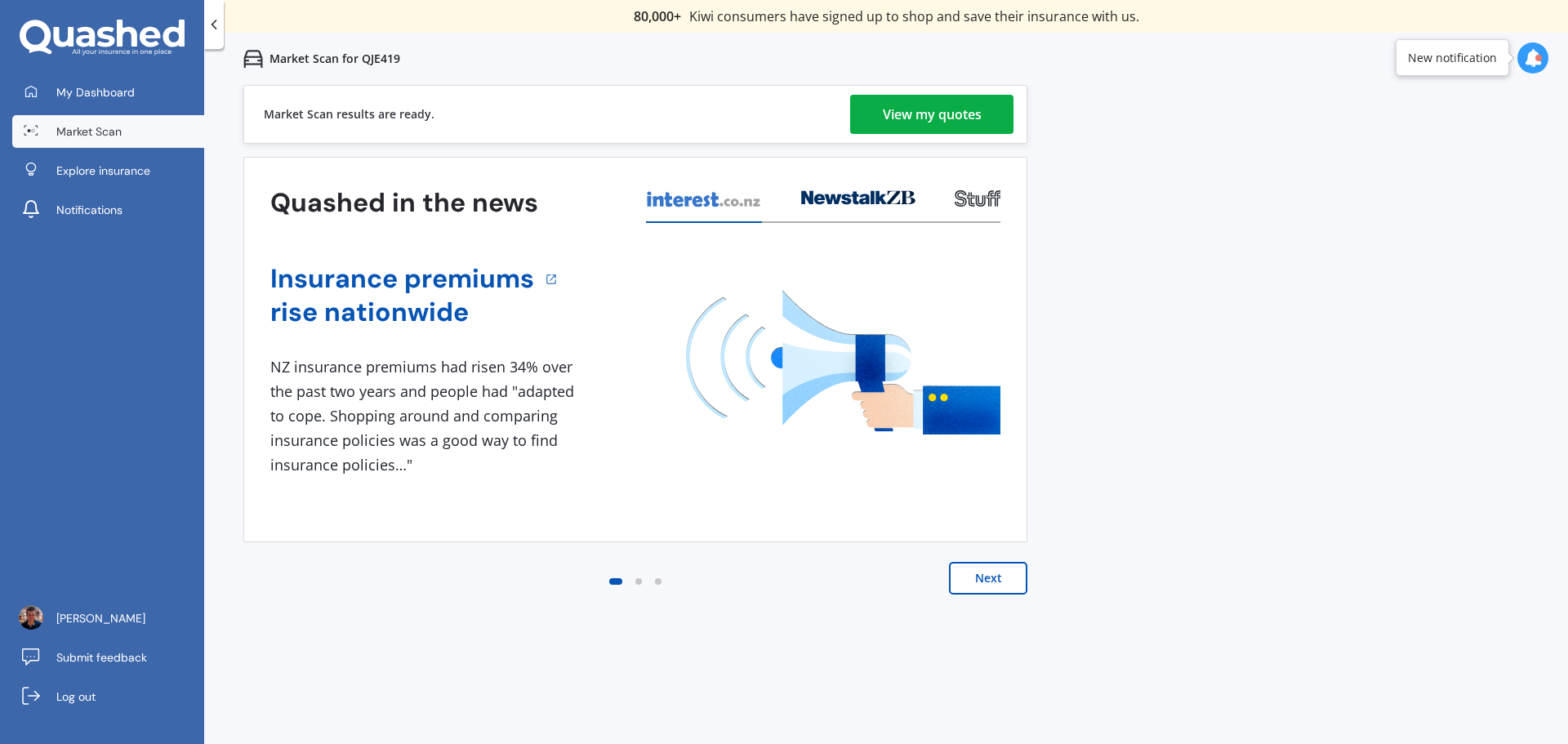
click at [963, 113] on div "View my quotes" at bounding box center [931, 114] width 98 height 39
